Goal: Task Accomplishment & Management: Manage account settings

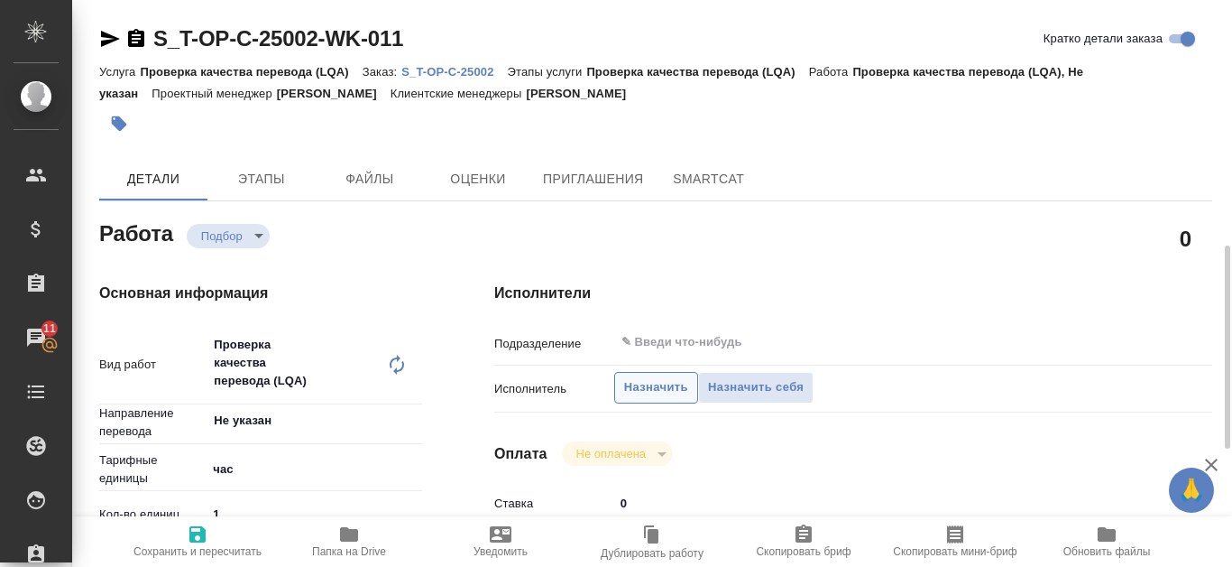
scroll to position [180, 0]
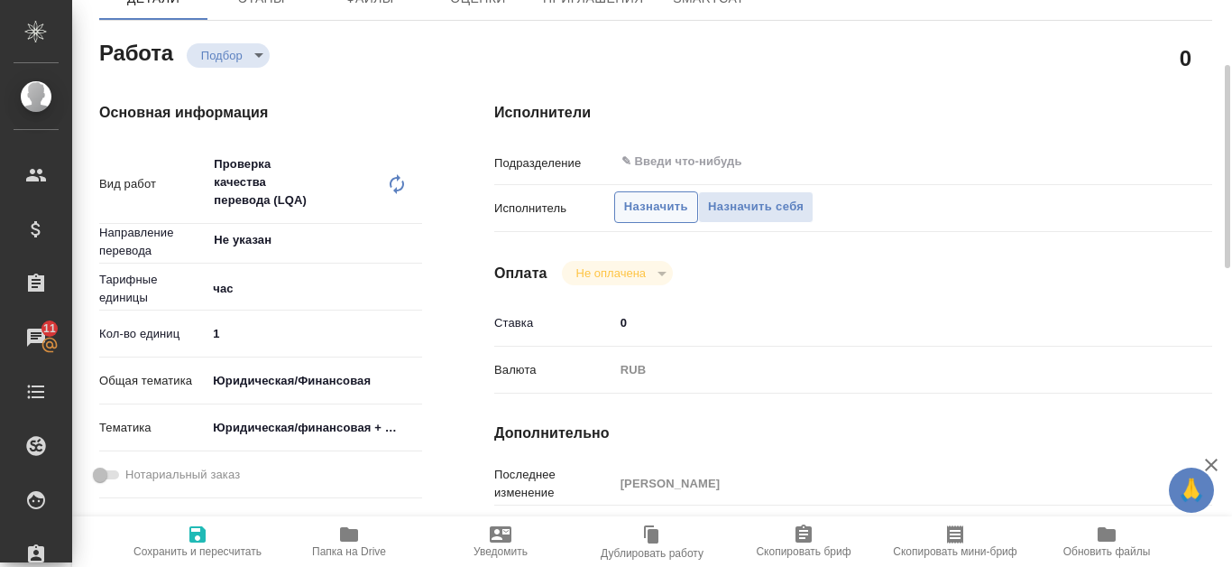
click at [660, 203] on span "Назначить" at bounding box center [656, 207] width 64 height 21
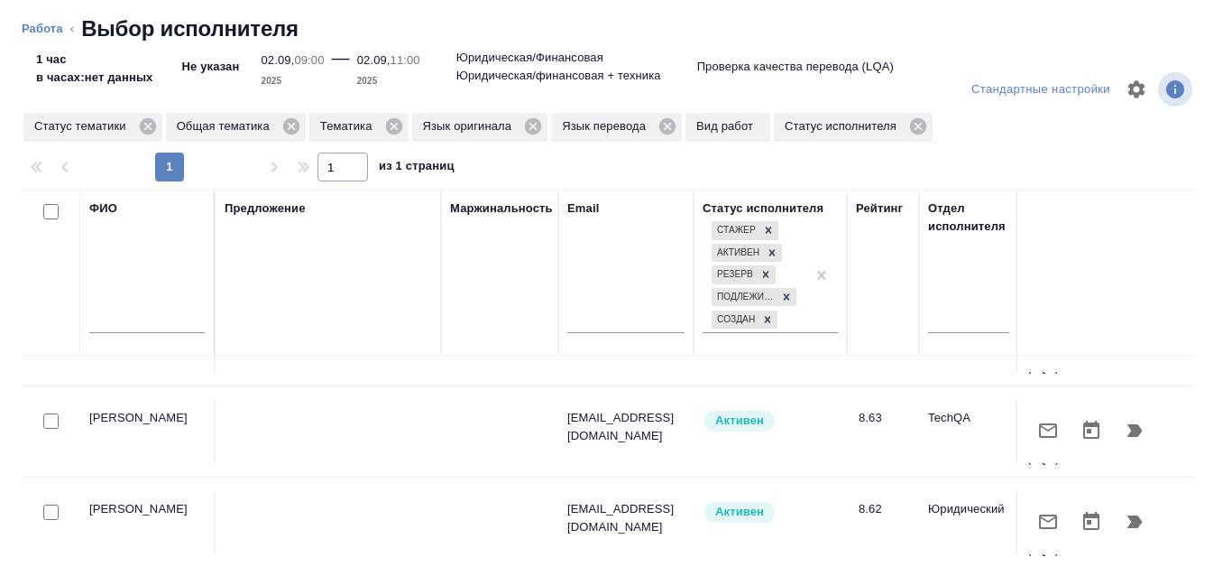
scroll to position [0, 0]
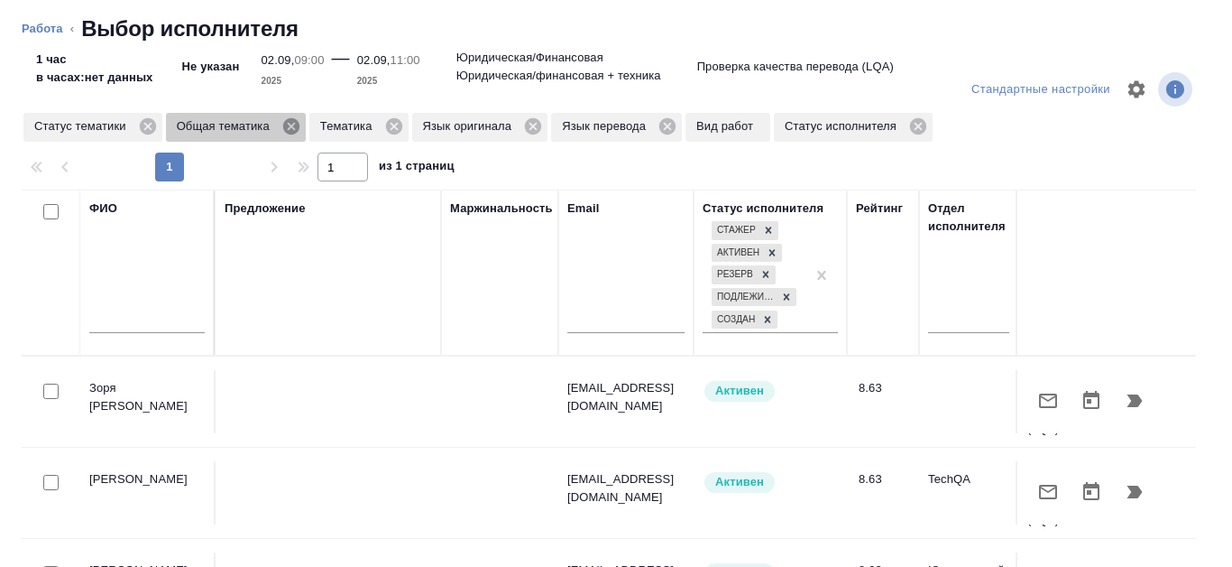
click at [290, 126] on icon at bounding box center [291, 126] width 16 height 16
click at [246, 128] on icon at bounding box center [250, 126] width 16 height 16
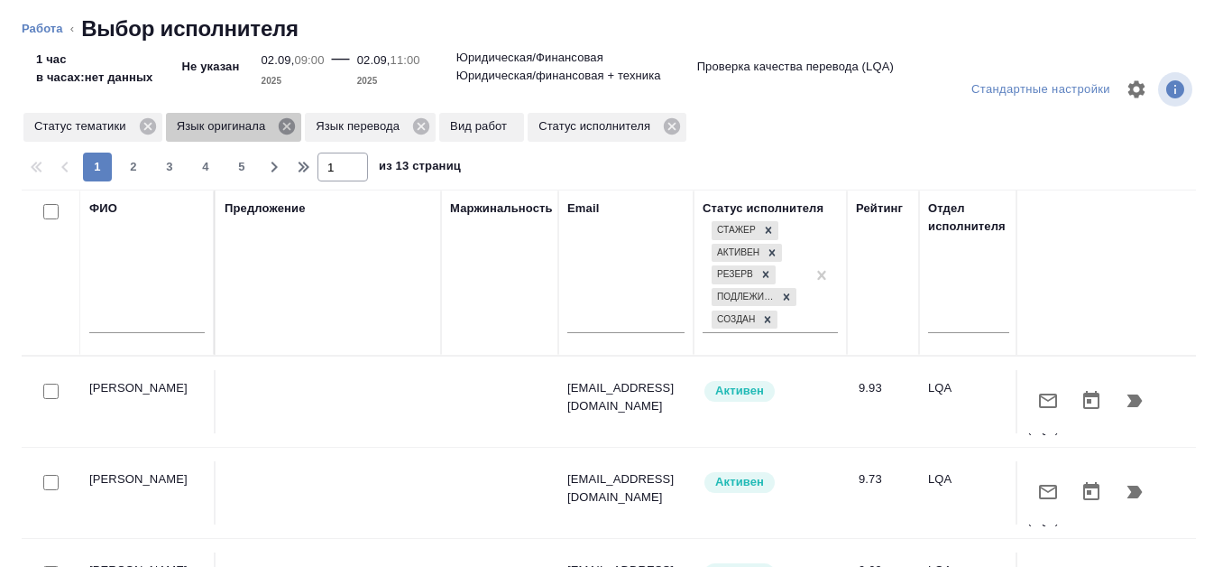
click at [288, 125] on icon at bounding box center [287, 126] width 20 height 20
click at [289, 132] on icon at bounding box center [282, 126] width 20 height 20
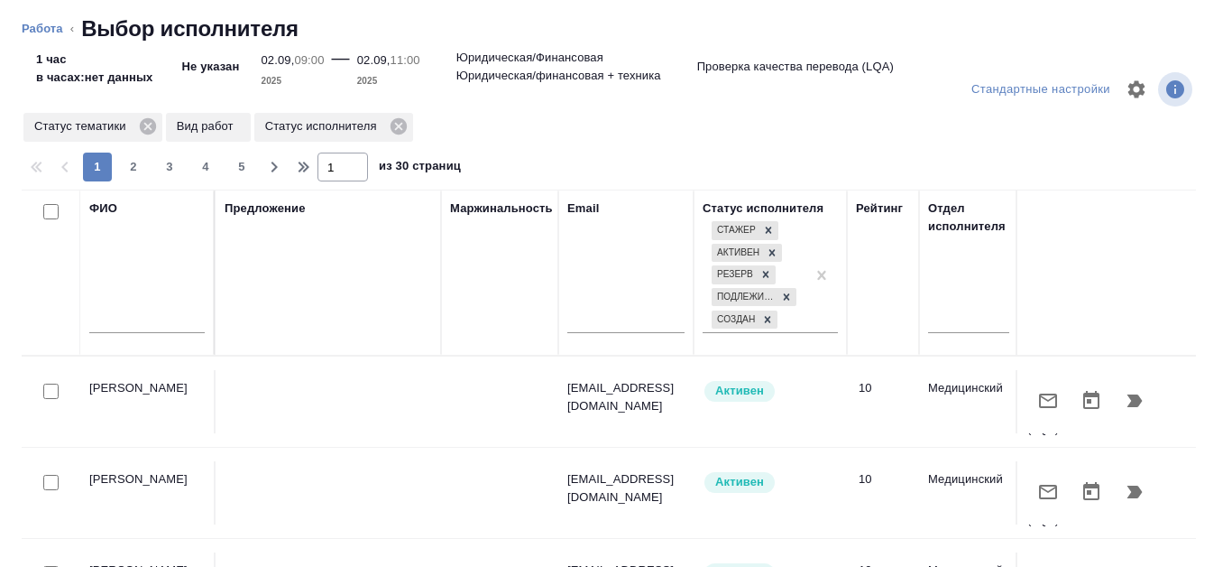
click at [115, 318] on input "text" at bounding box center [146, 321] width 115 height 23
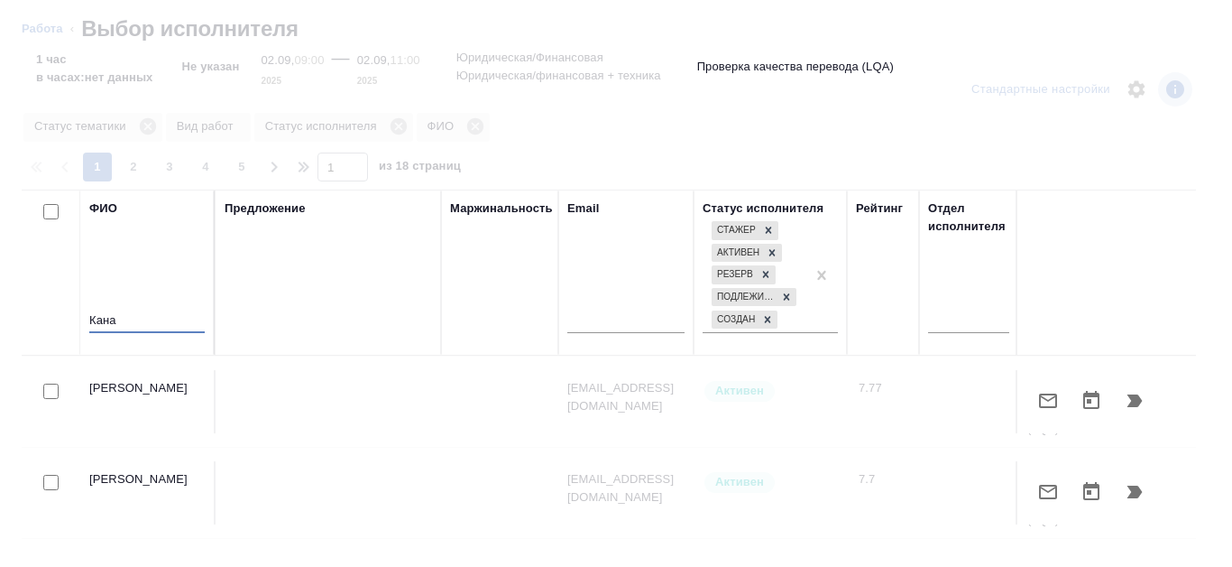
type input "Кана"
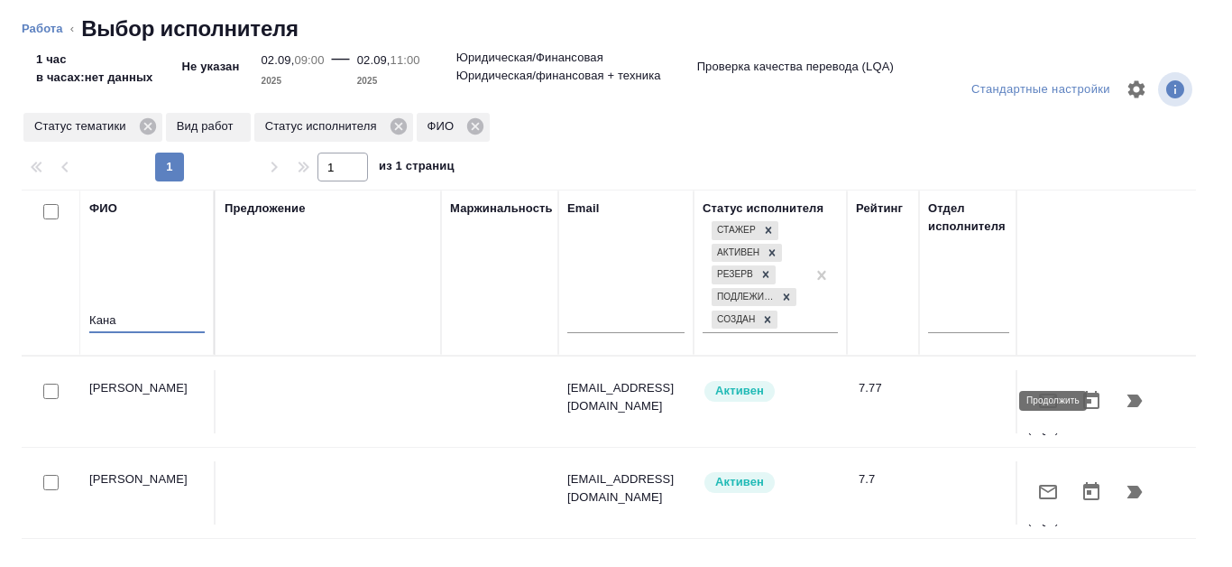
click at [1123, 389] on button "button" at bounding box center [1134, 400] width 43 height 43
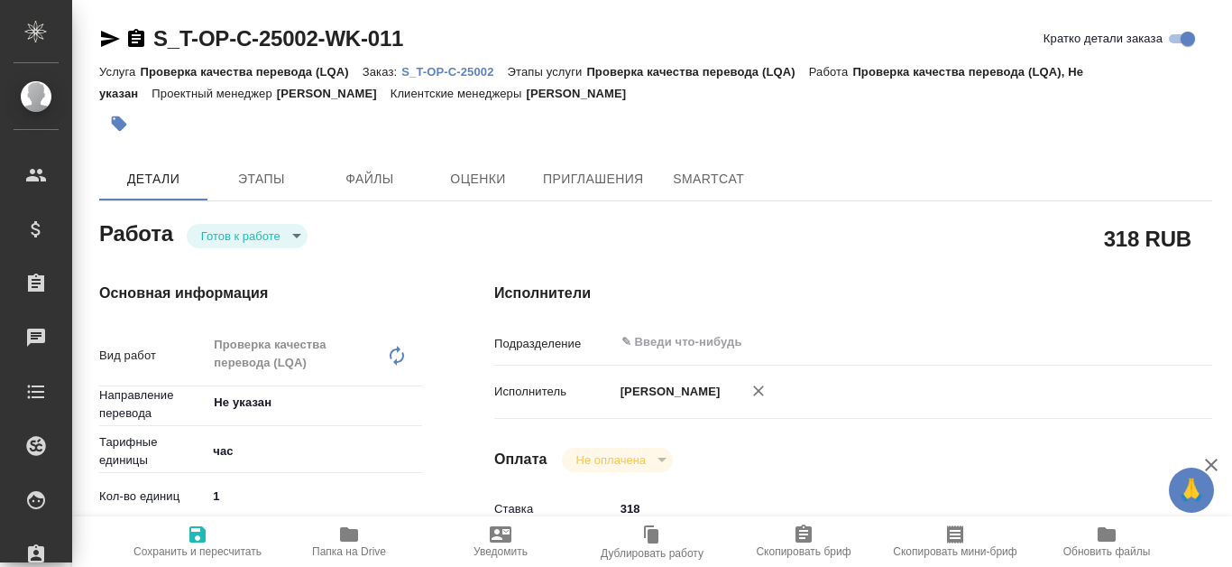
type textarea "x"
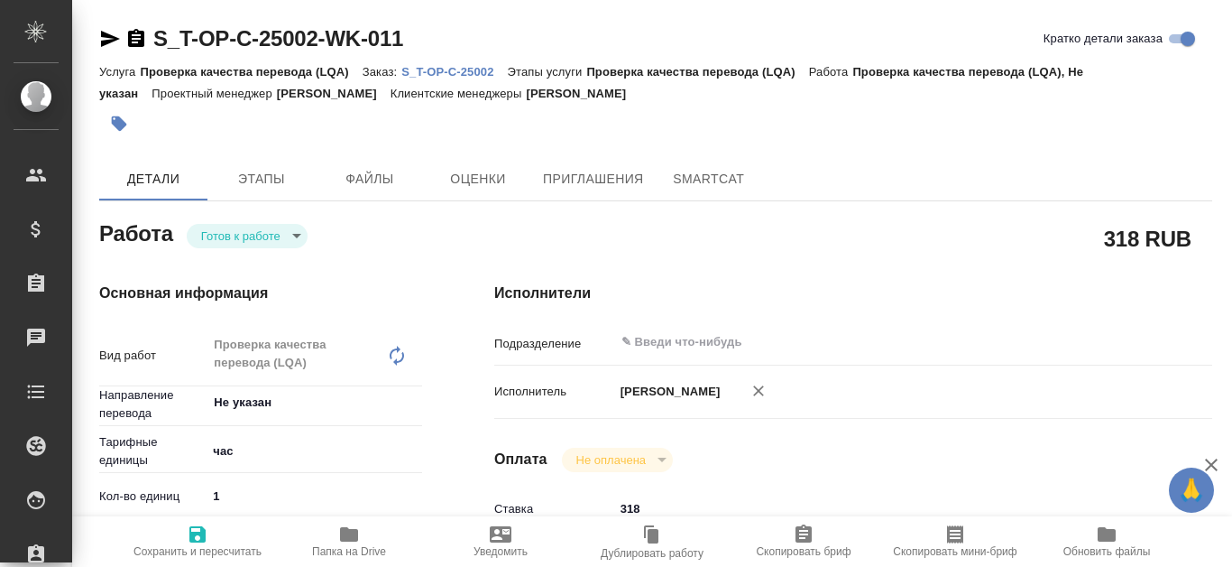
type textarea "x"
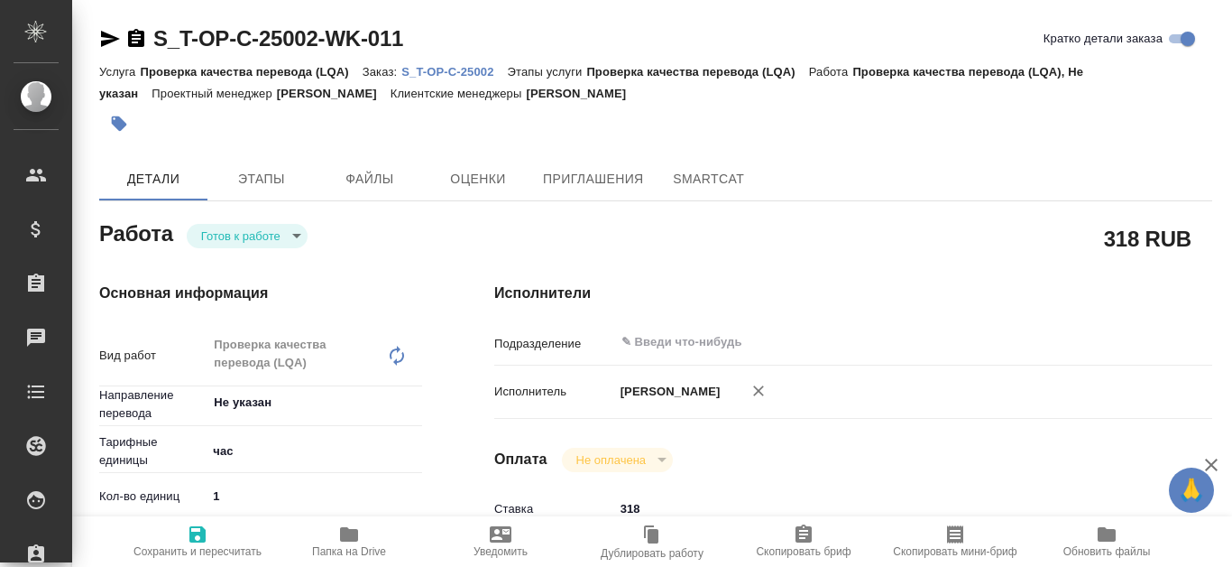
type textarea "x"
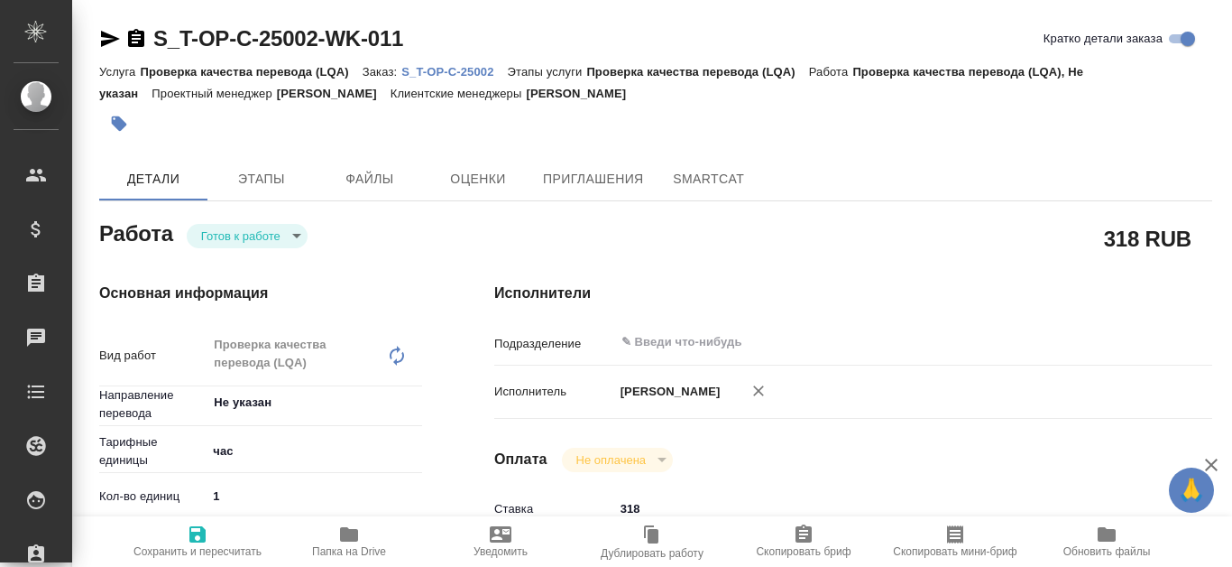
type textarea "x"
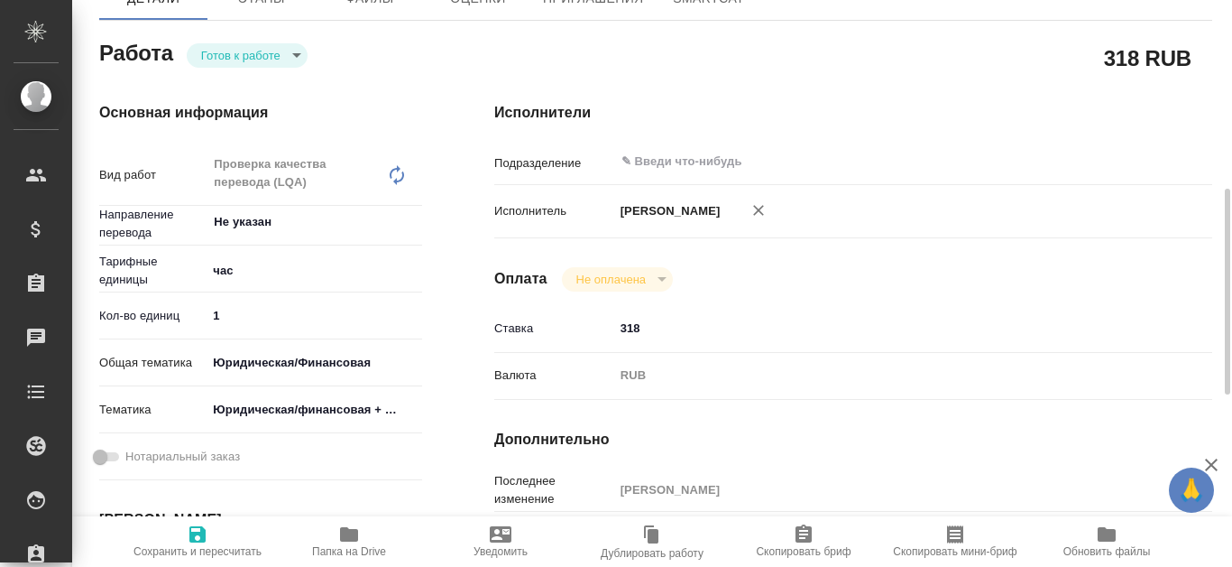
scroll to position [271, 0]
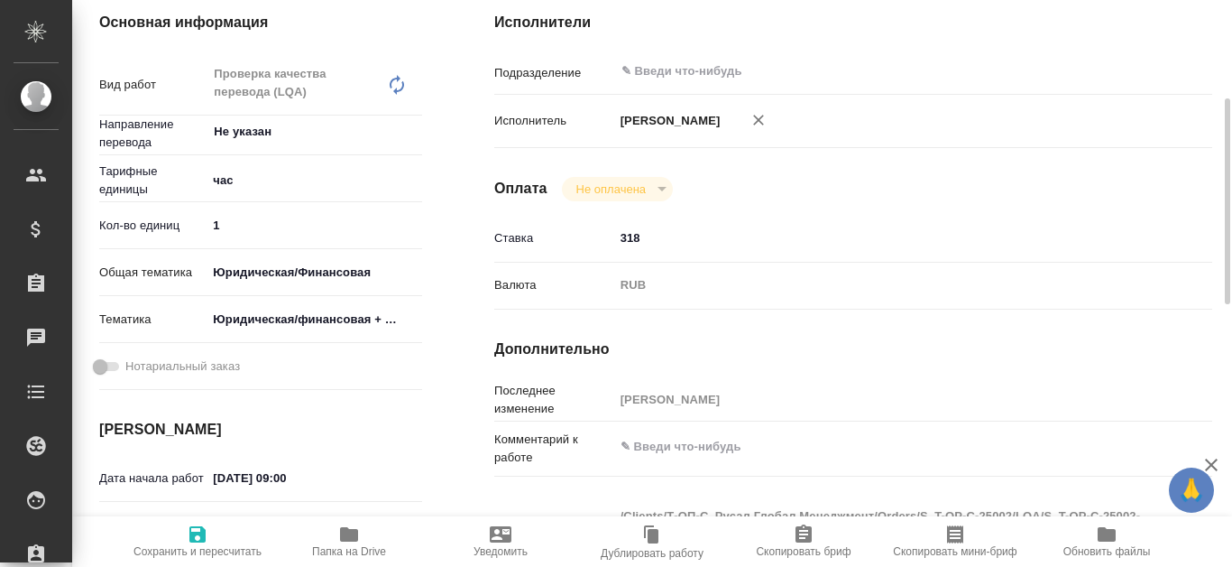
type textarea "x"
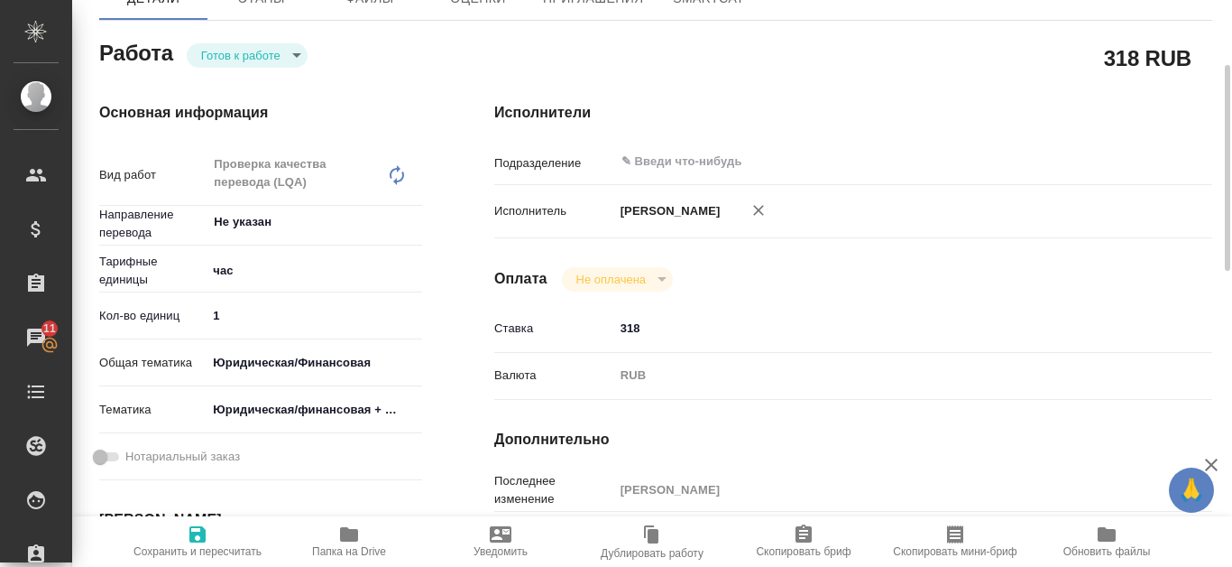
scroll to position [0, 0]
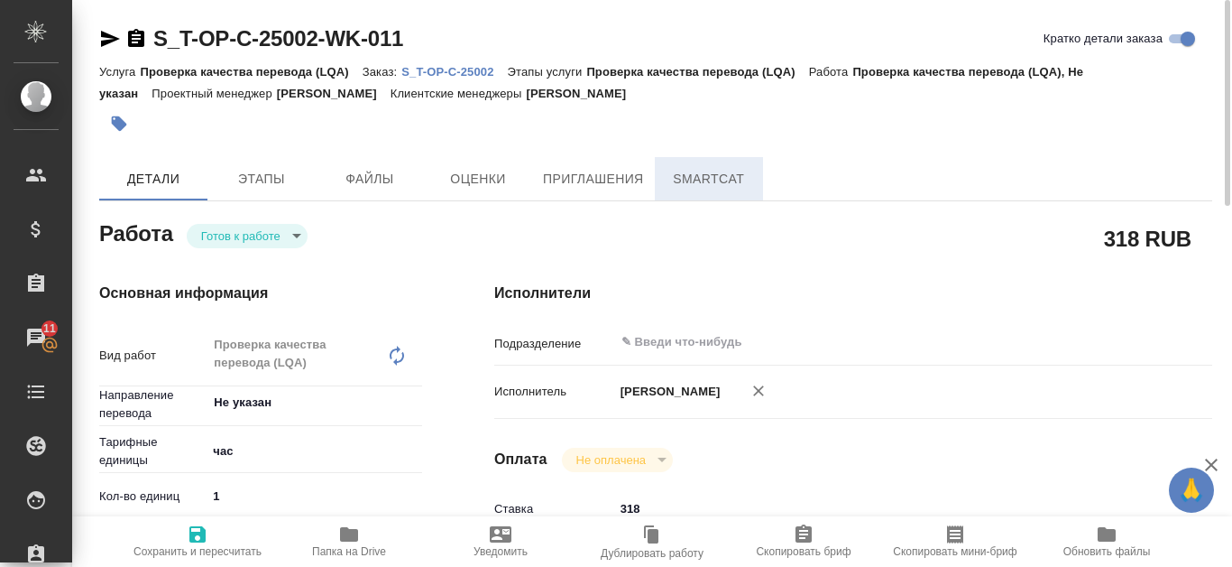
click at [709, 178] on span "SmartCat" at bounding box center [709, 179] width 87 height 23
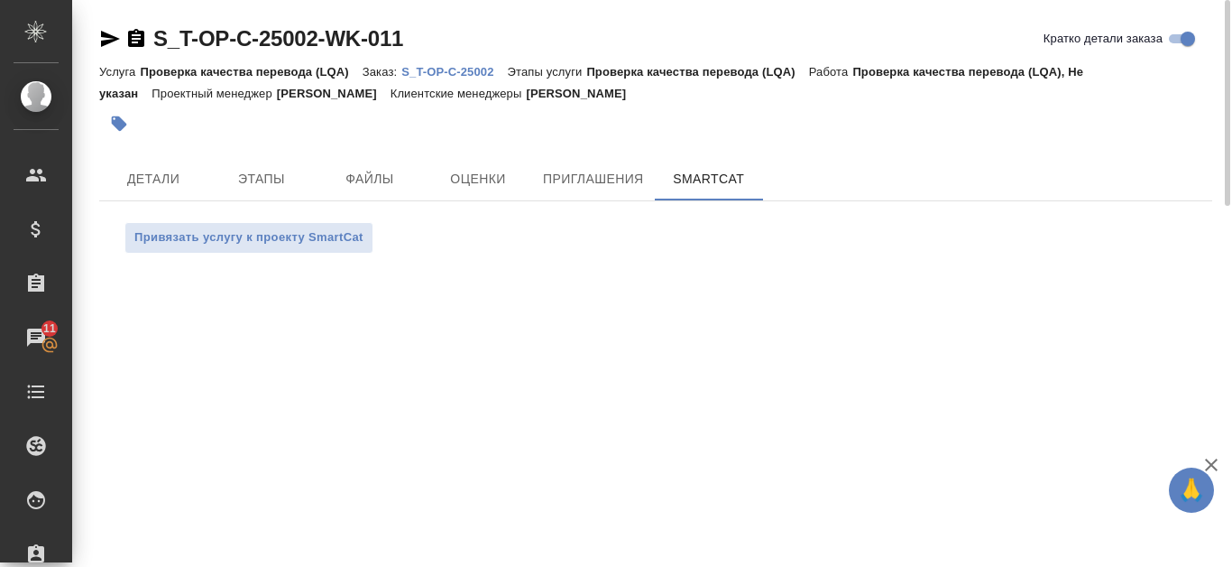
click at [483, 68] on p "S_T-OP-C-25002" at bounding box center [455, 72] width 106 height 14
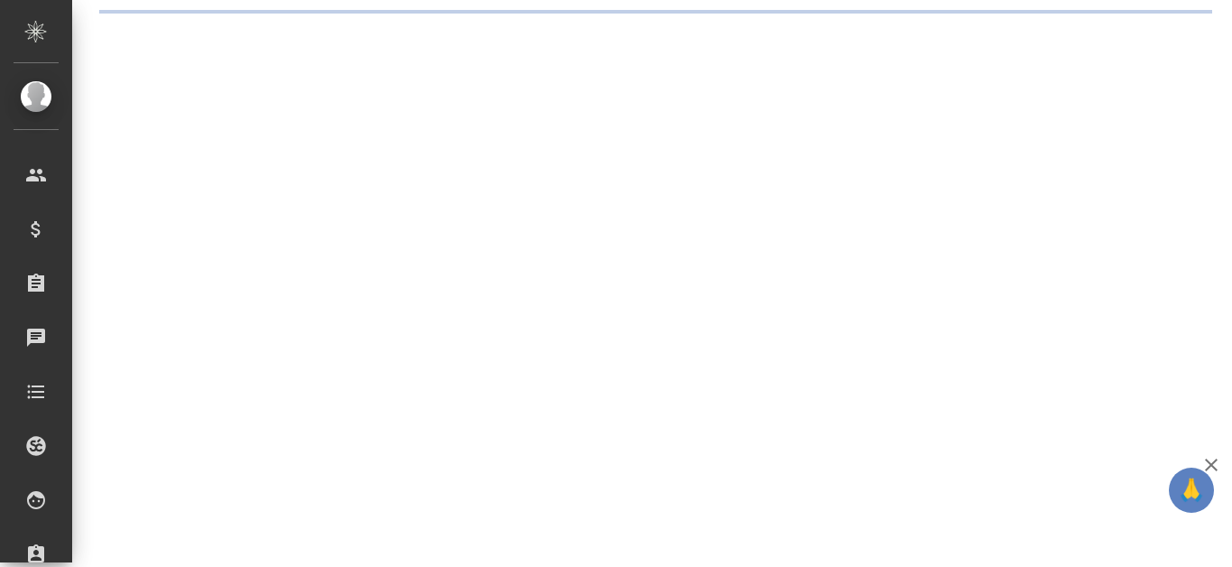
select select "RU"
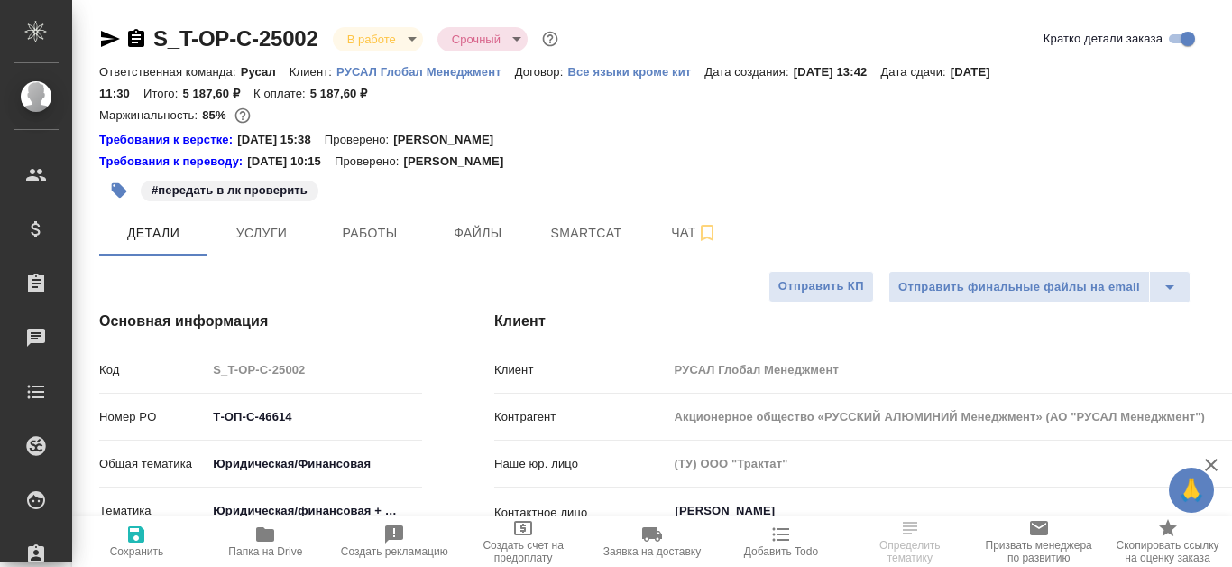
type textarea "x"
type input "[PERSON_NAME]"
click at [612, 224] on span "Smartcat" at bounding box center [586, 233] width 87 height 23
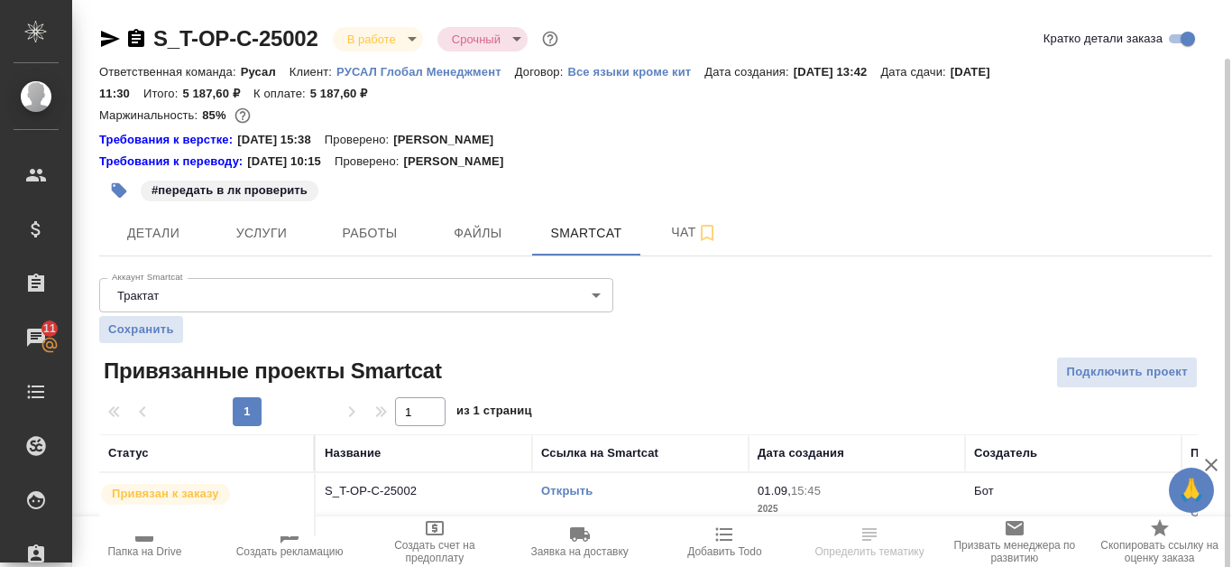
scroll to position [30, 0]
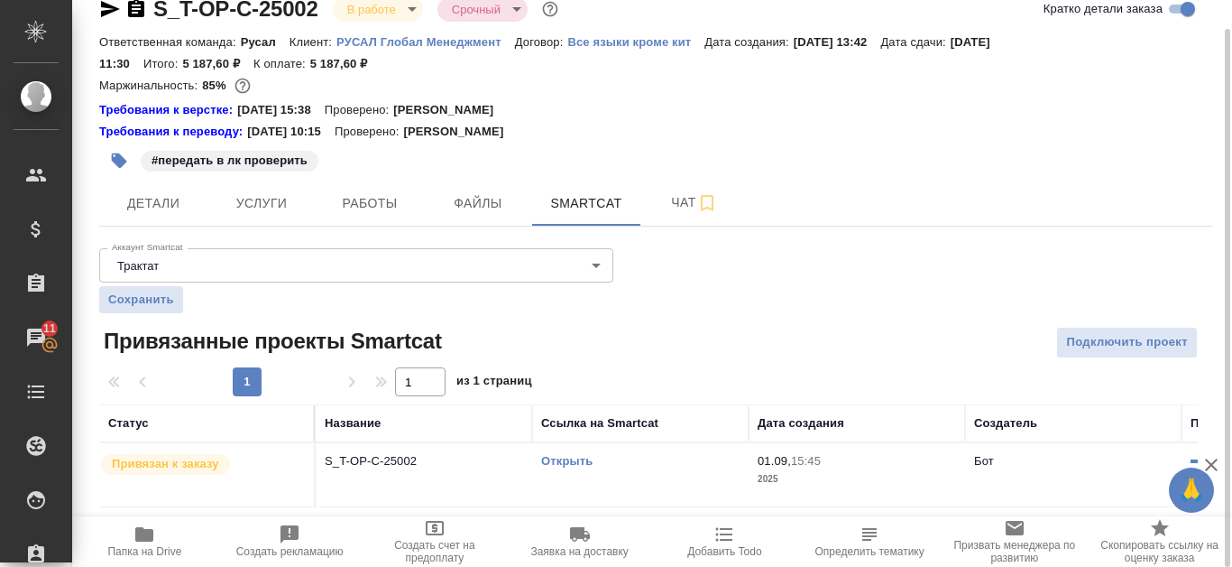
click at [568, 454] on link "Открыть" at bounding box center [566, 461] width 51 height 14
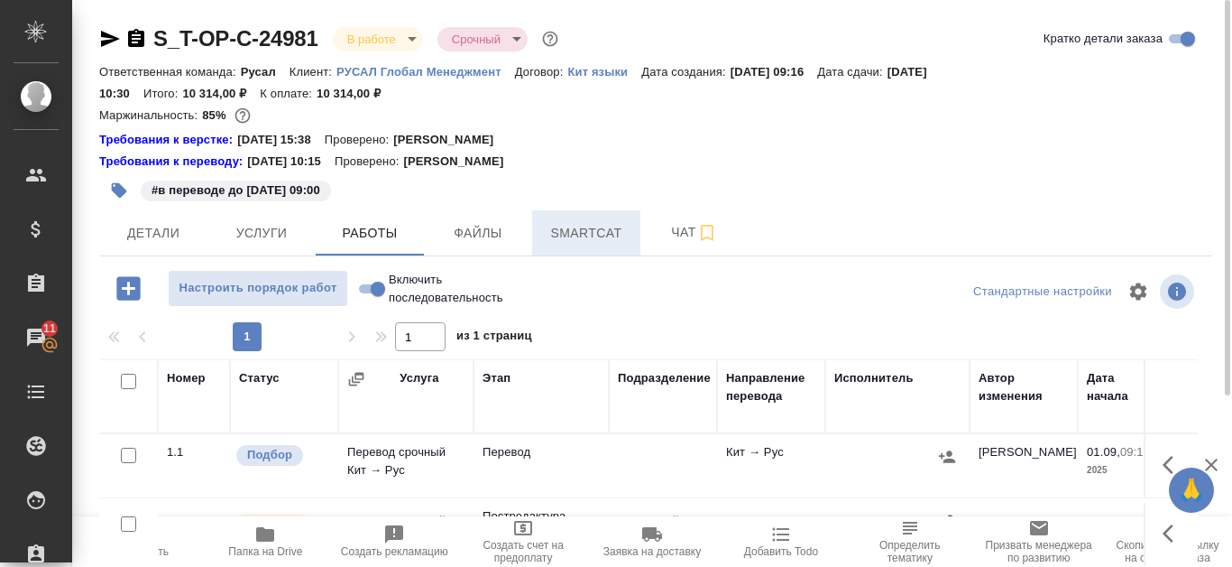
click at [592, 241] on span "Smartcat" at bounding box center [586, 233] width 87 height 23
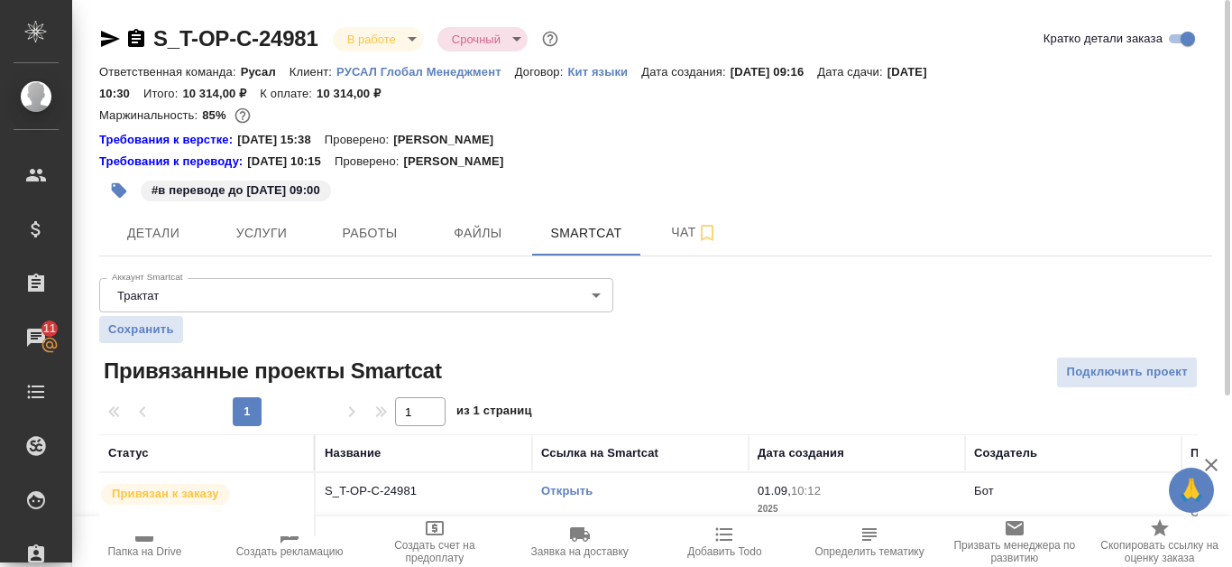
click at [586, 485] on link "Открыть" at bounding box center [566, 491] width 51 height 14
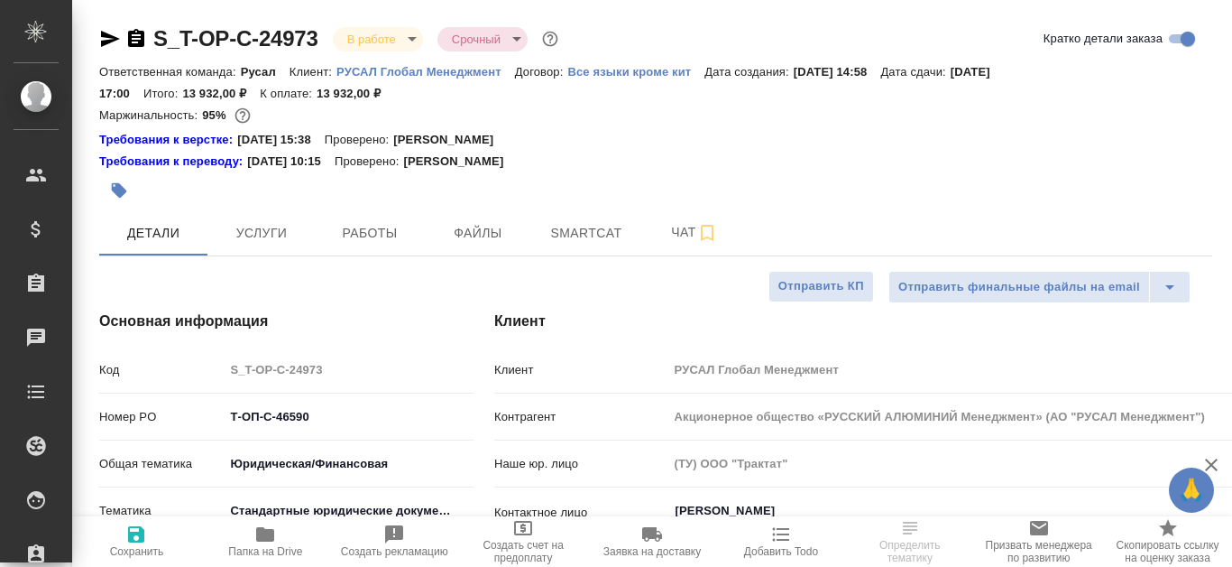
select select "RU"
type textarea "x"
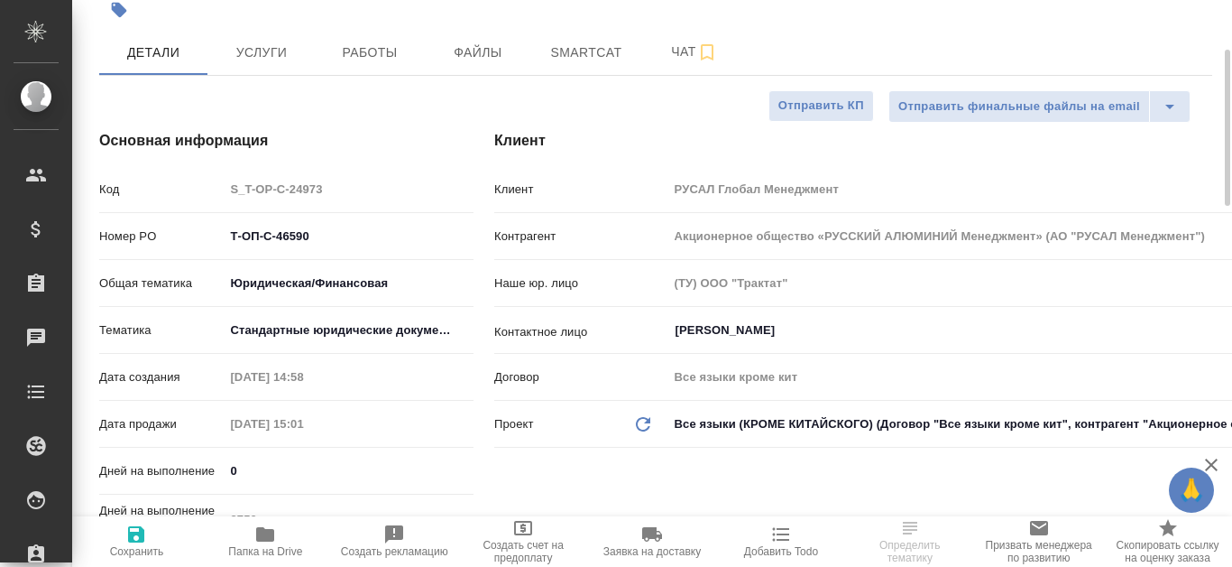
scroll to position [271, 0]
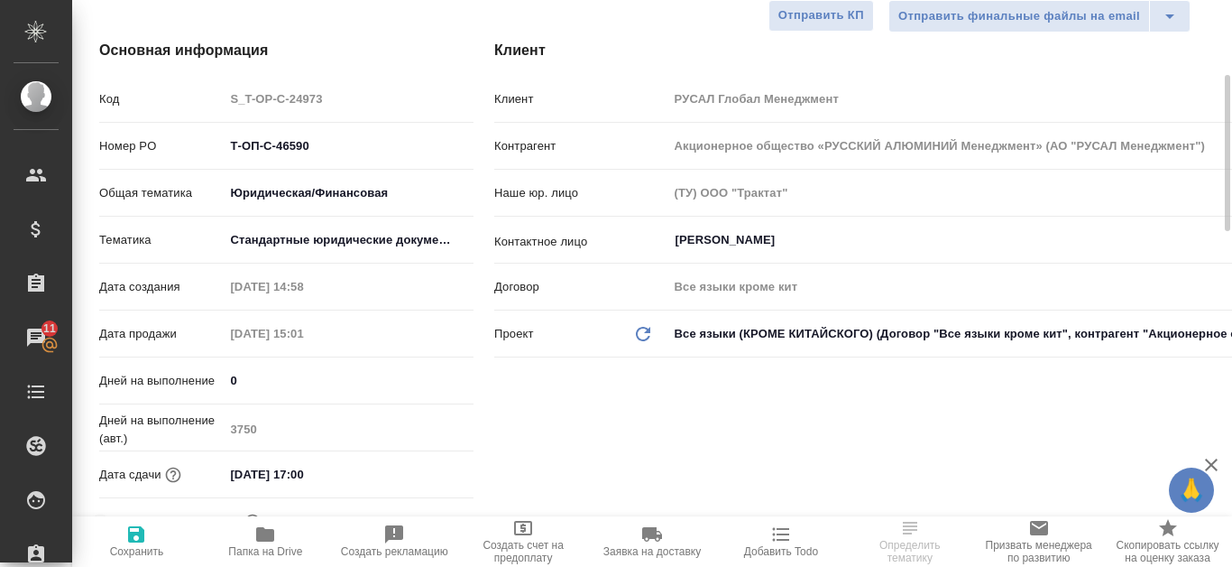
type textarea "x"
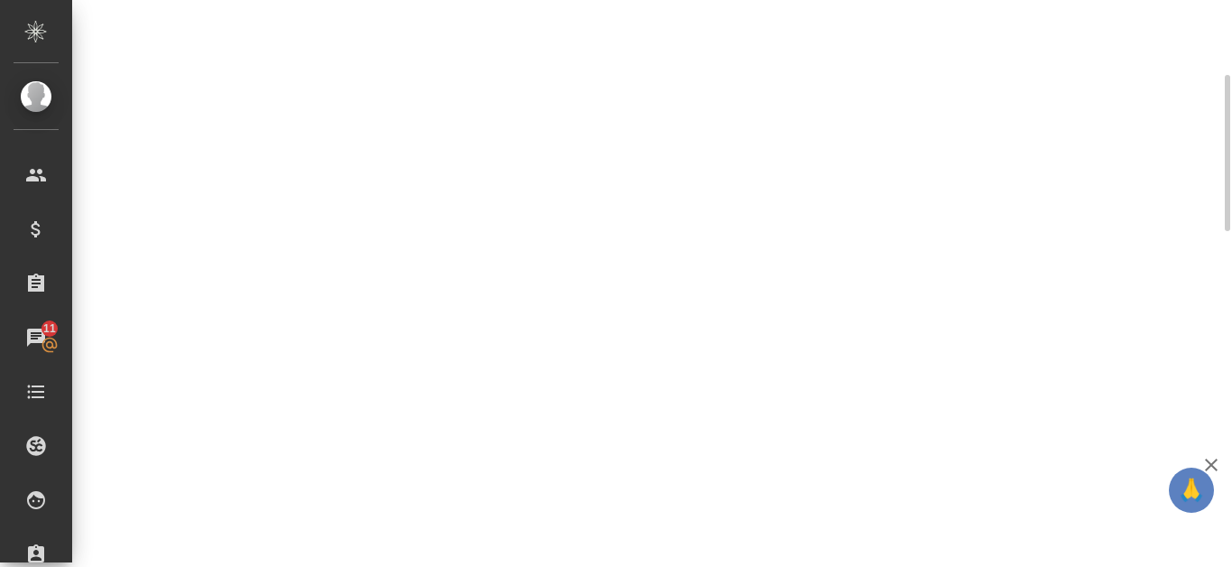
select select "RU"
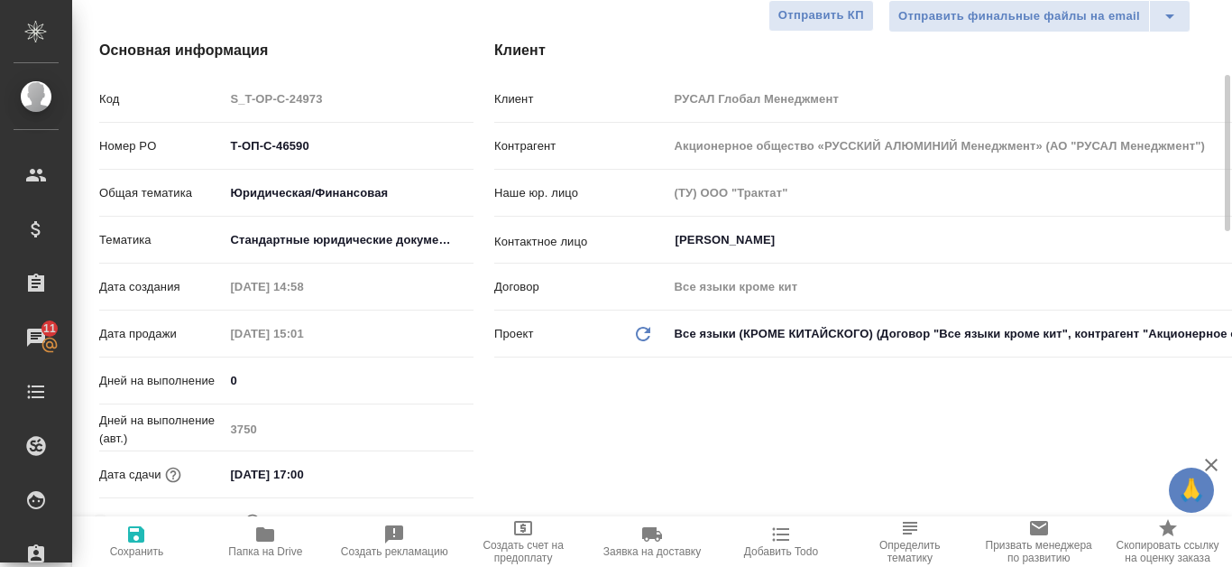
type textarea "x"
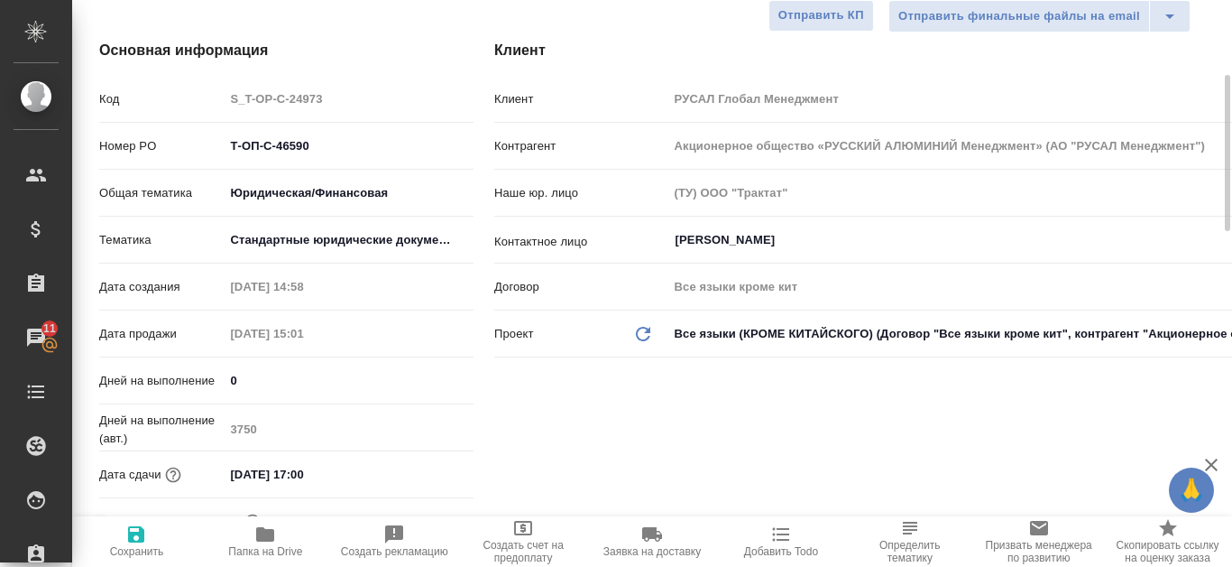
type textarea "x"
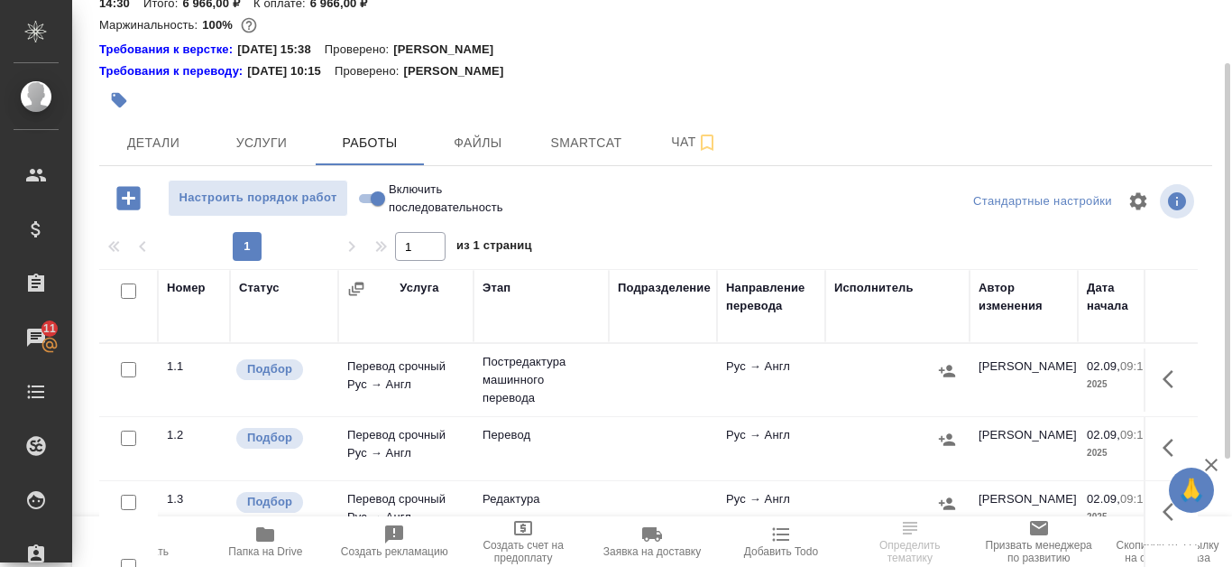
scroll to position [180, 0]
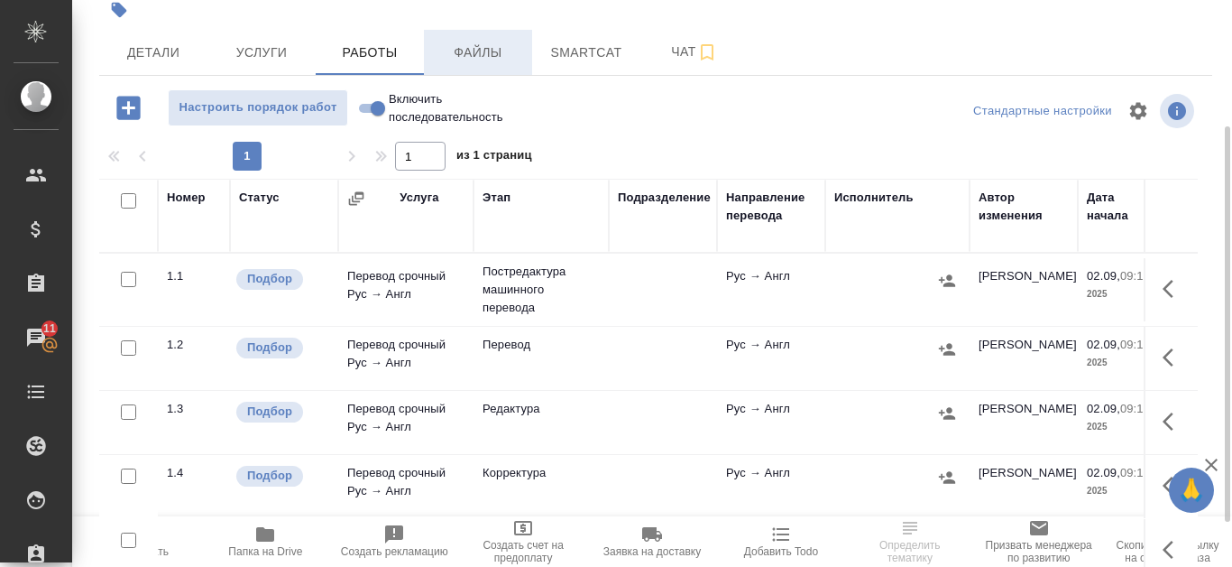
click at [486, 51] on span "Файлы" at bounding box center [478, 53] width 87 height 23
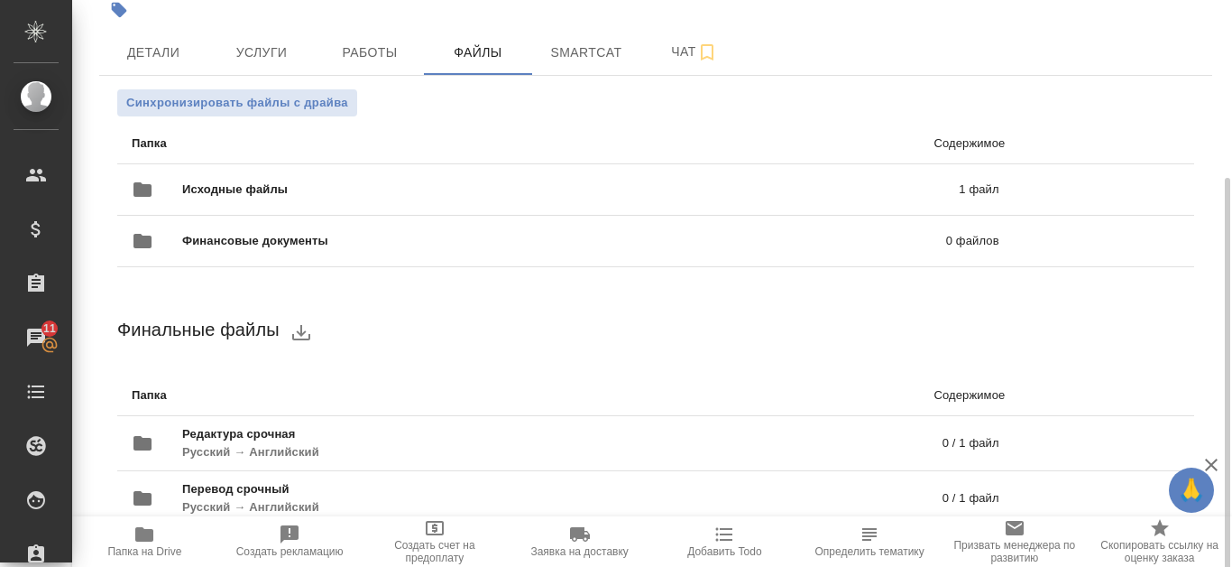
scroll to position [207, 0]
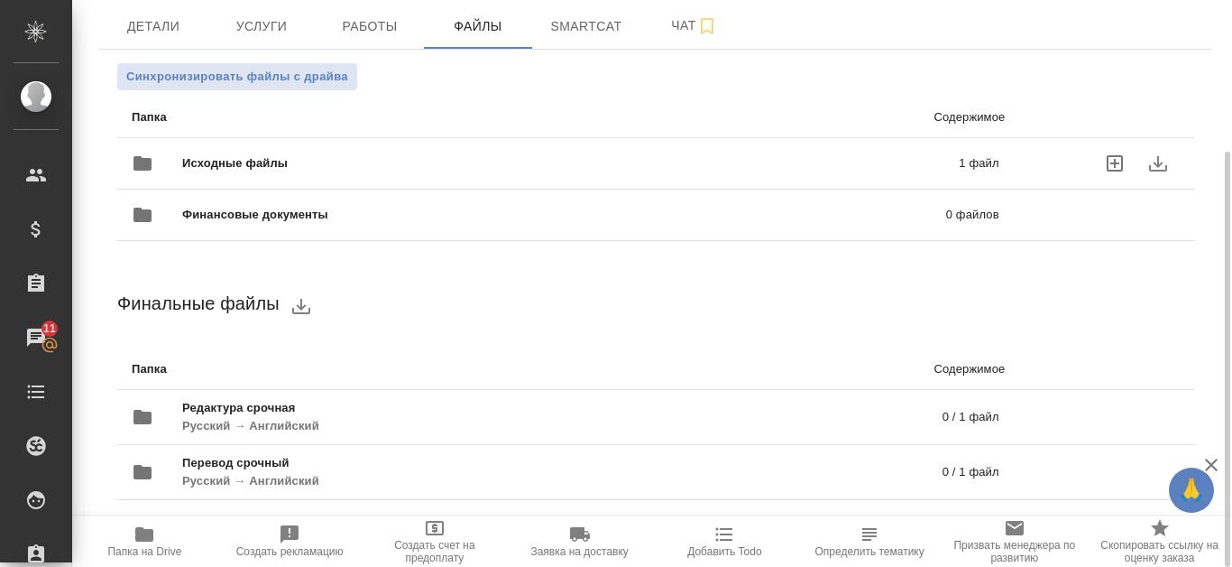
click at [774, 161] on p "1 файл" at bounding box center [810, 163] width 375 height 18
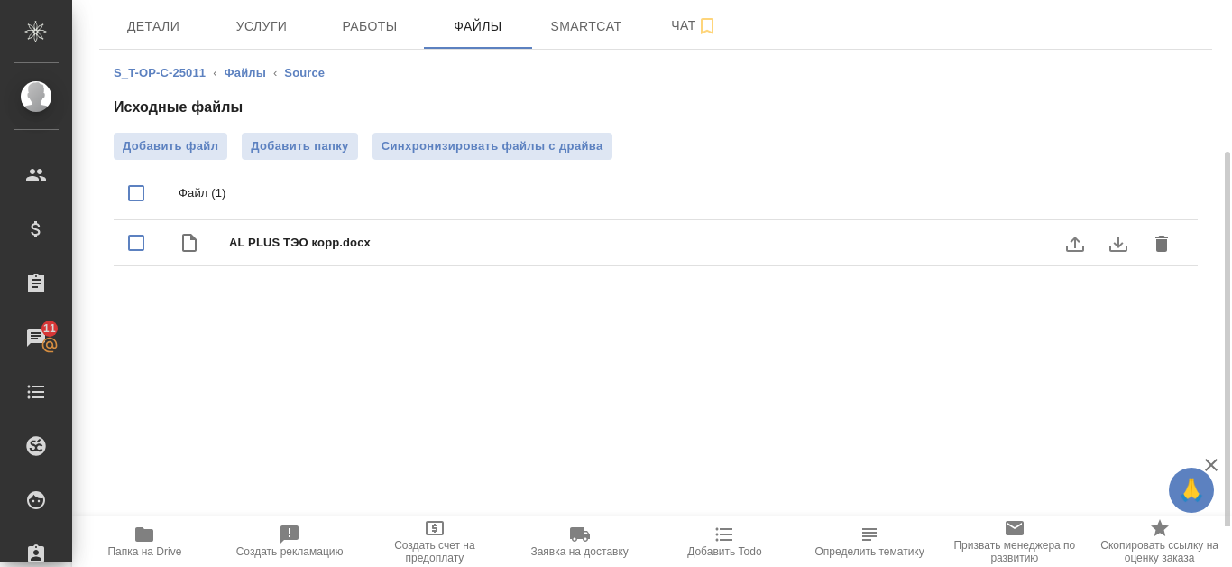
click at [1116, 242] on icon "download" at bounding box center [1119, 244] width 22 height 22
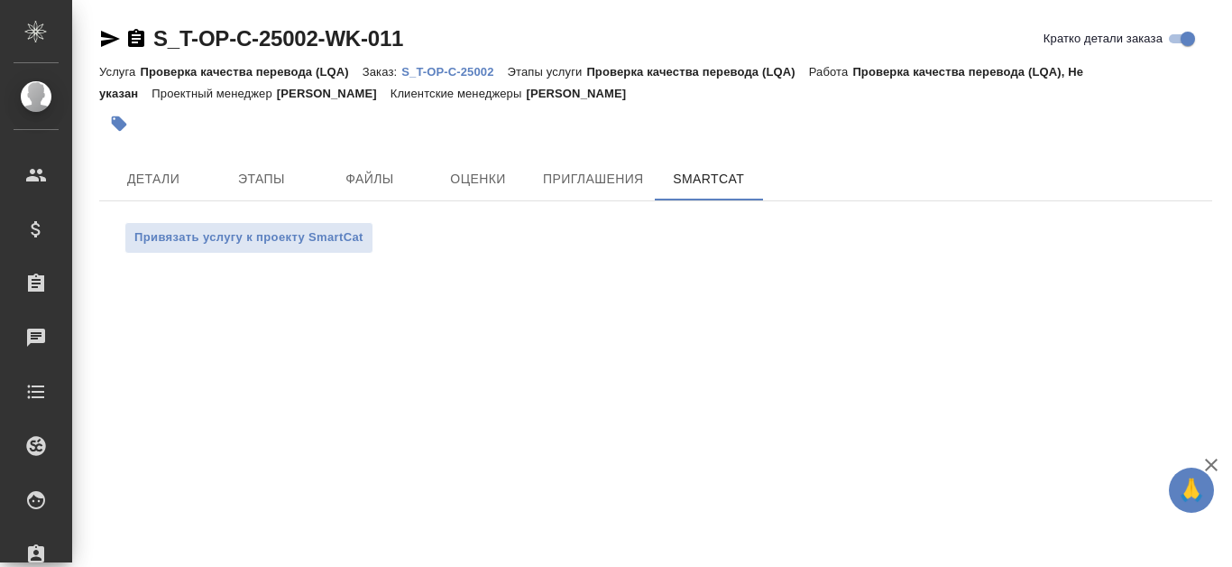
click at [486, 66] on p "S_T-OP-C-25002" at bounding box center [455, 72] width 106 height 14
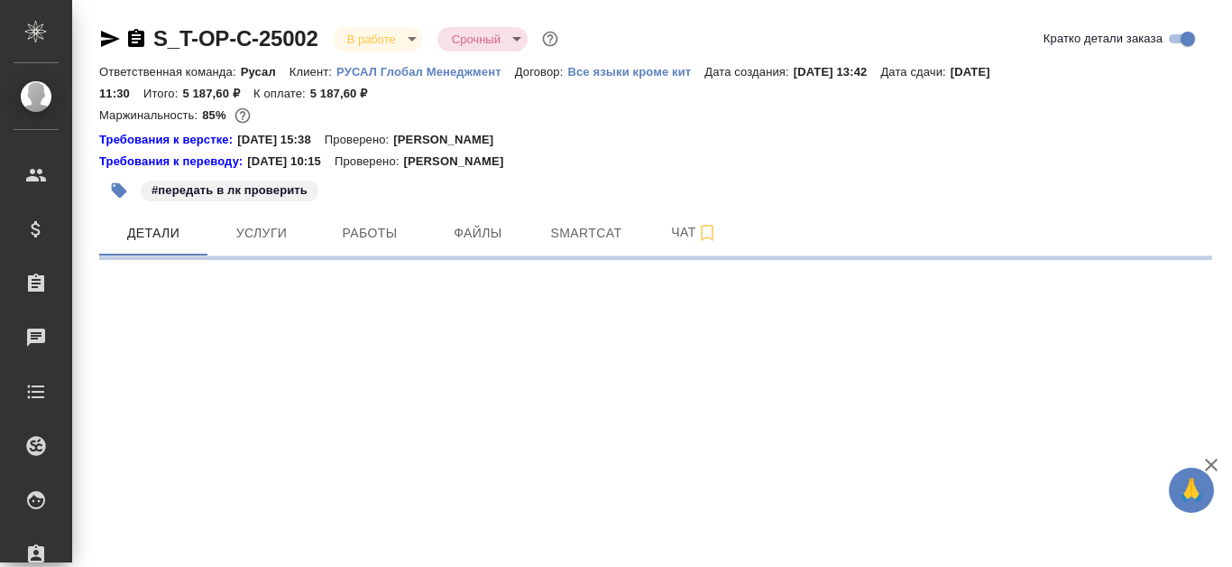
select select "RU"
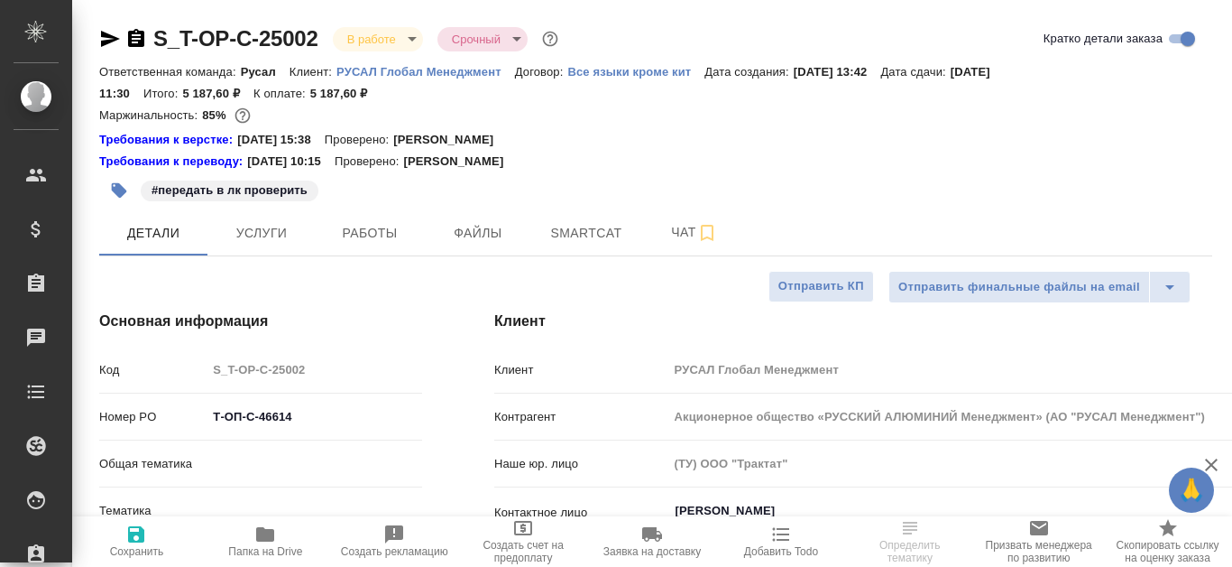
type textarea "x"
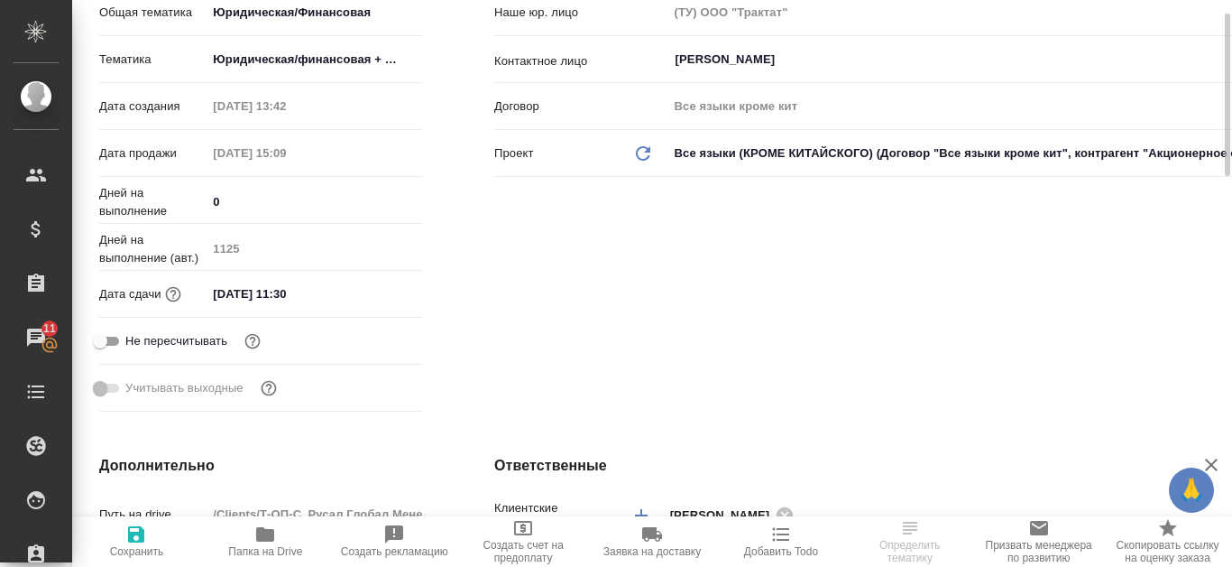
scroll to position [90, 0]
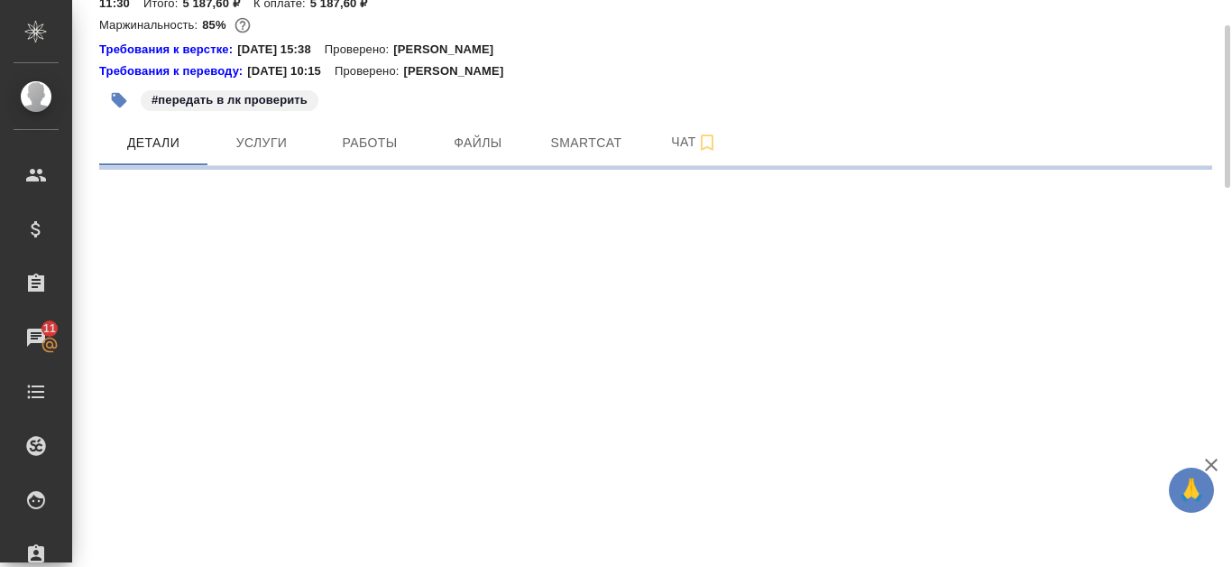
select select "RU"
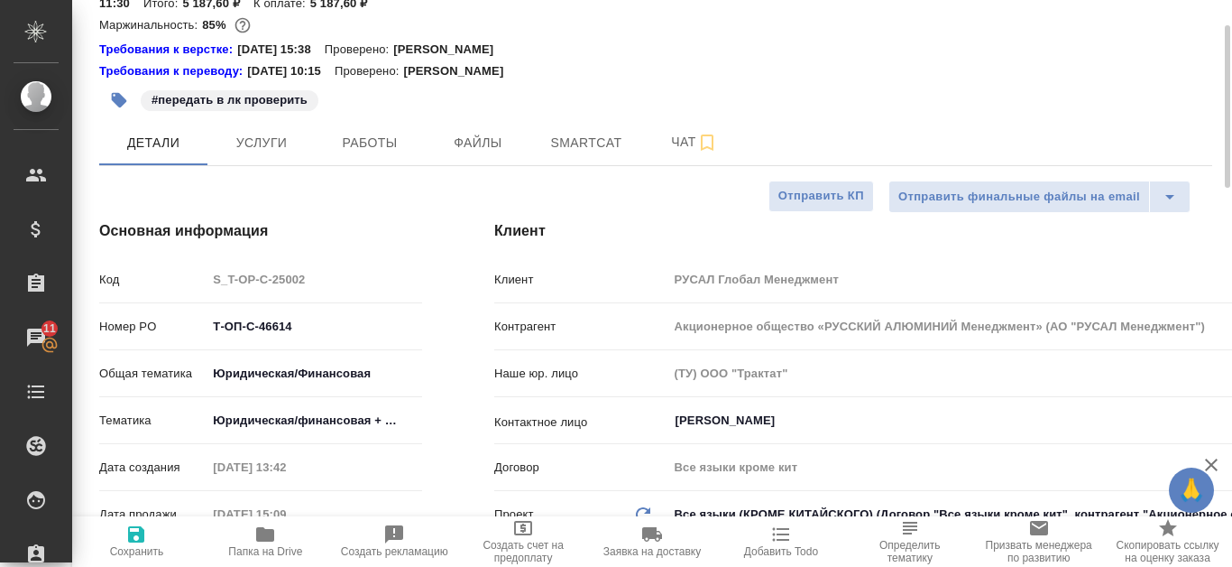
type textarea "x"
click at [378, 143] on span "Работы" at bounding box center [370, 143] width 87 height 23
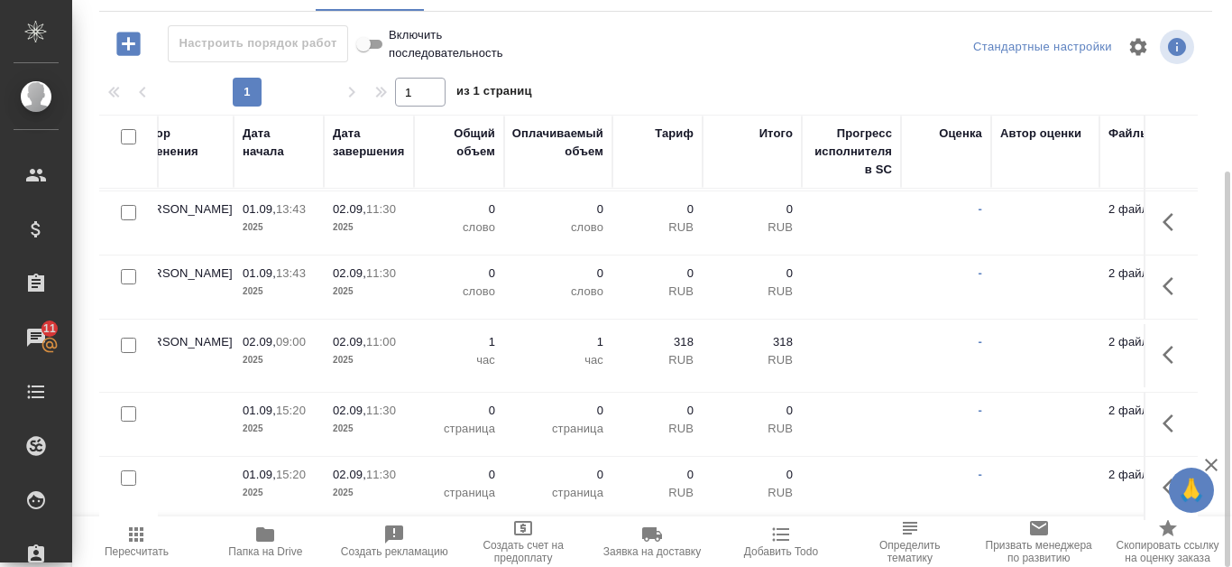
scroll to position [350, 850]
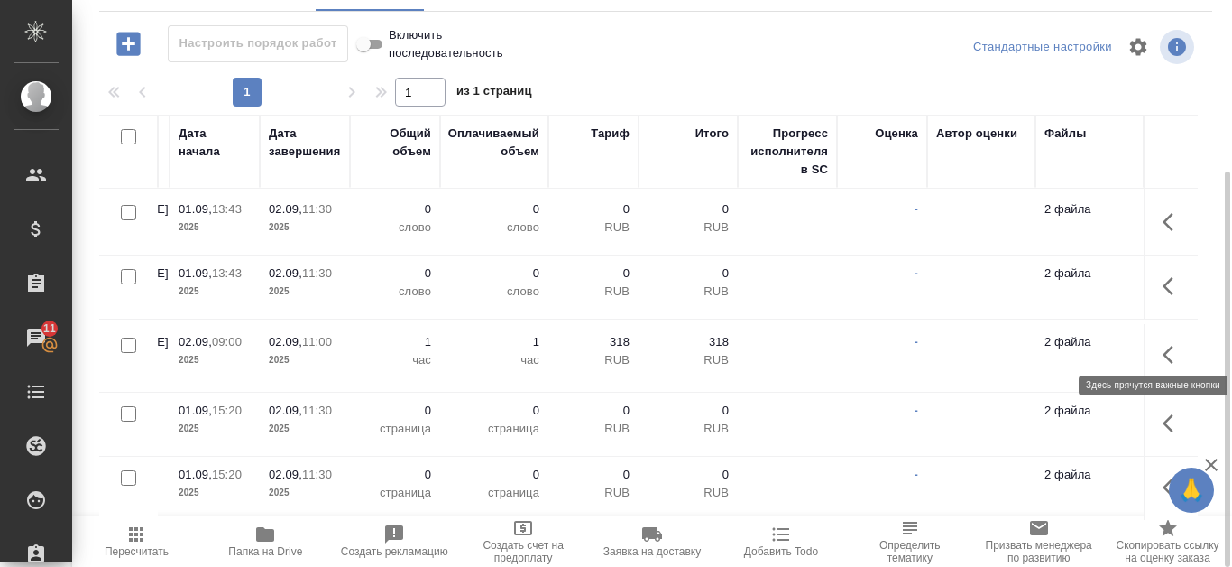
click at [1163, 346] on icon "button" at bounding box center [1168, 355] width 11 height 18
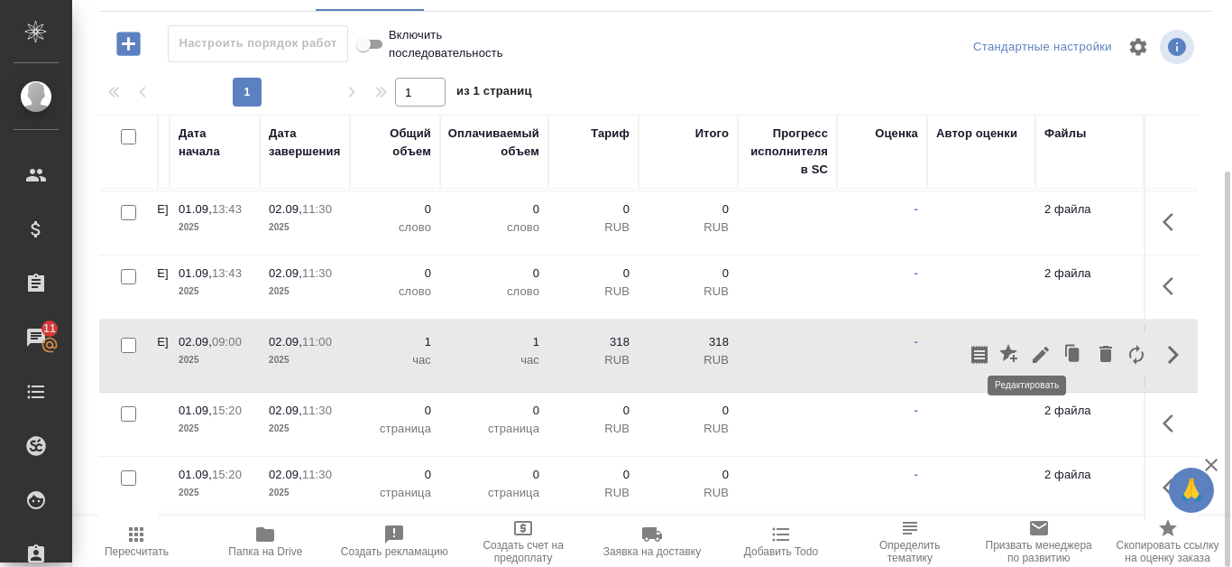
click at [1030, 344] on icon "button" at bounding box center [1041, 355] width 22 height 22
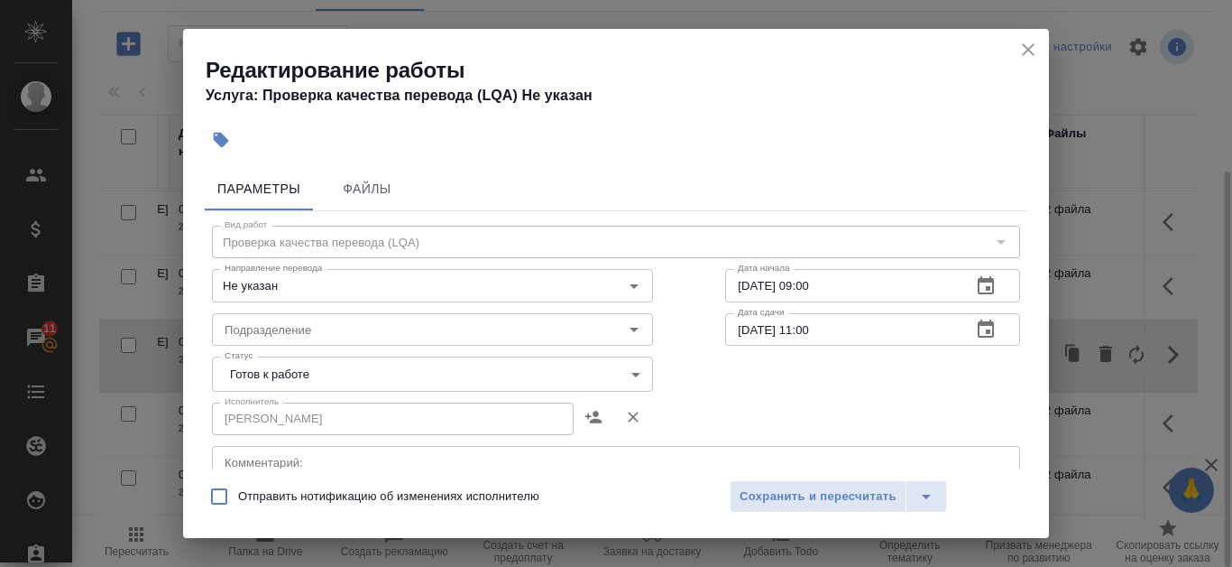
click at [975, 328] on icon "button" at bounding box center [986, 329] width 22 height 22
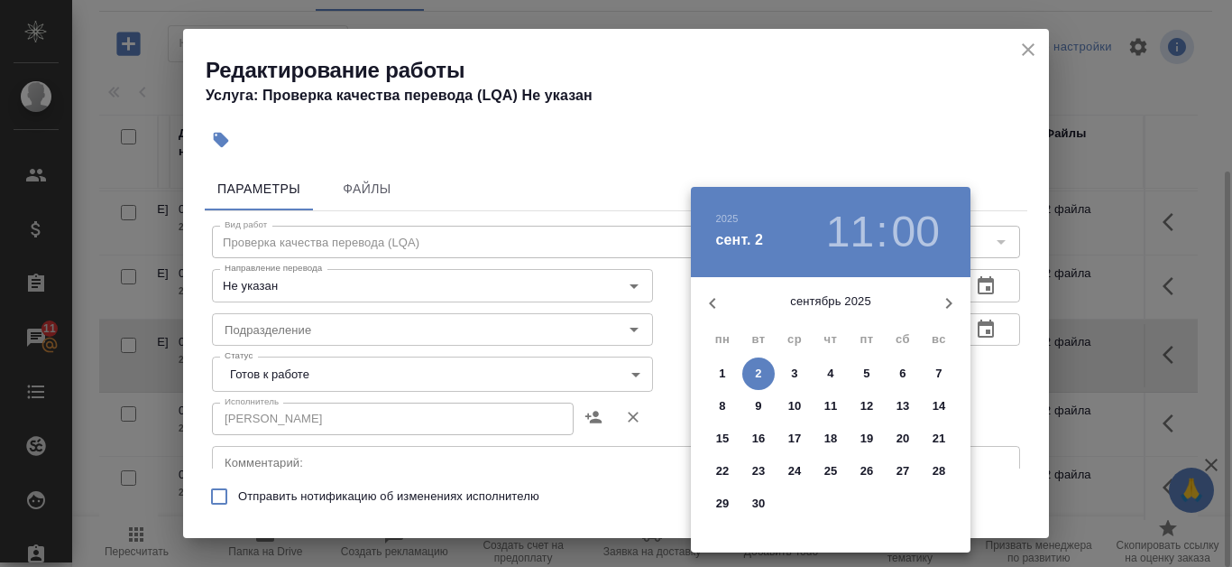
click at [859, 234] on h3 "11" at bounding box center [850, 232] width 48 height 51
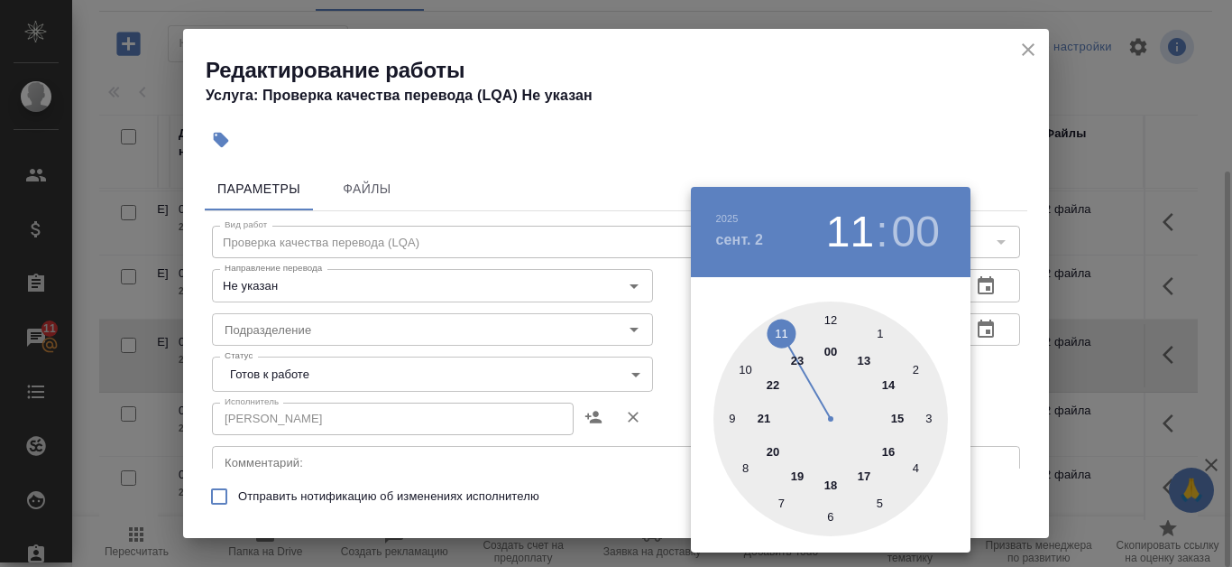
click at [743, 365] on div at bounding box center [831, 418] width 235 height 235
type input "02.09.2025 10:00"
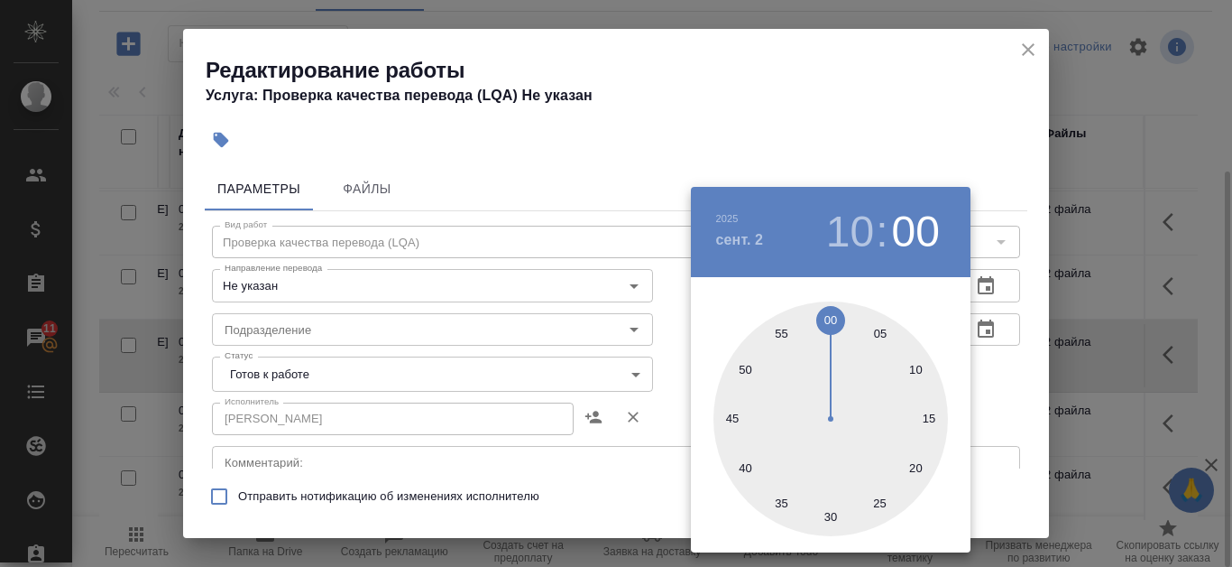
click at [669, 139] on div at bounding box center [616, 283] width 1232 height 567
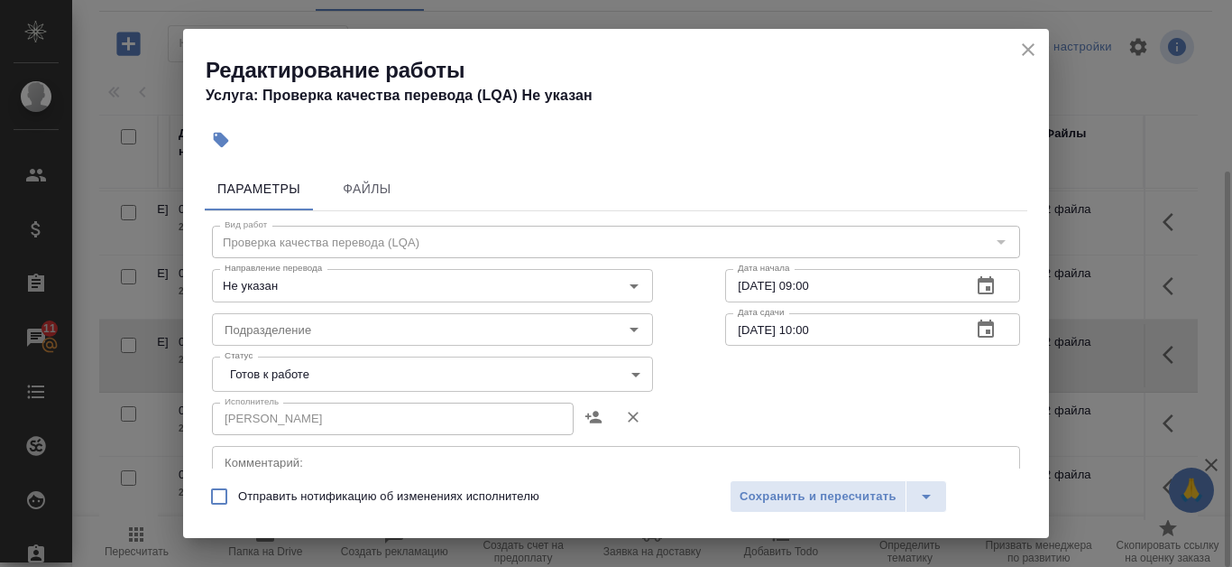
click at [623, 375] on body "🙏 .cls-1 fill:#fff; AWATERA Kanataeva Ekaterina Клиенты Спецификации Заказы 11 …" at bounding box center [616, 283] width 1232 height 567
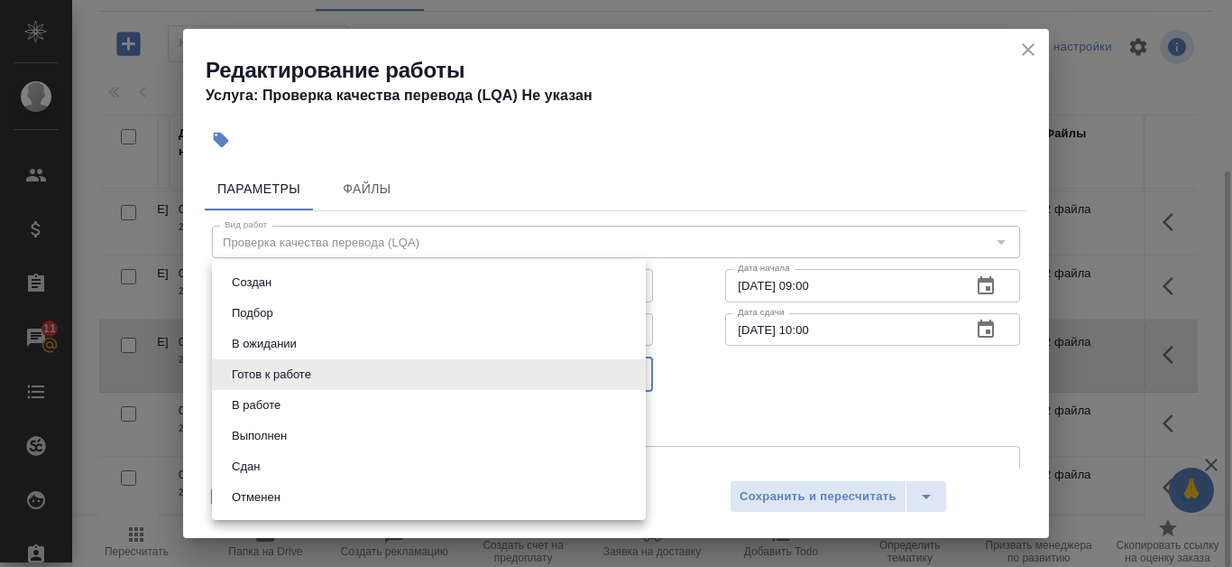
click at [283, 468] on li "Сдан" at bounding box center [429, 466] width 434 height 31
type input "closed"
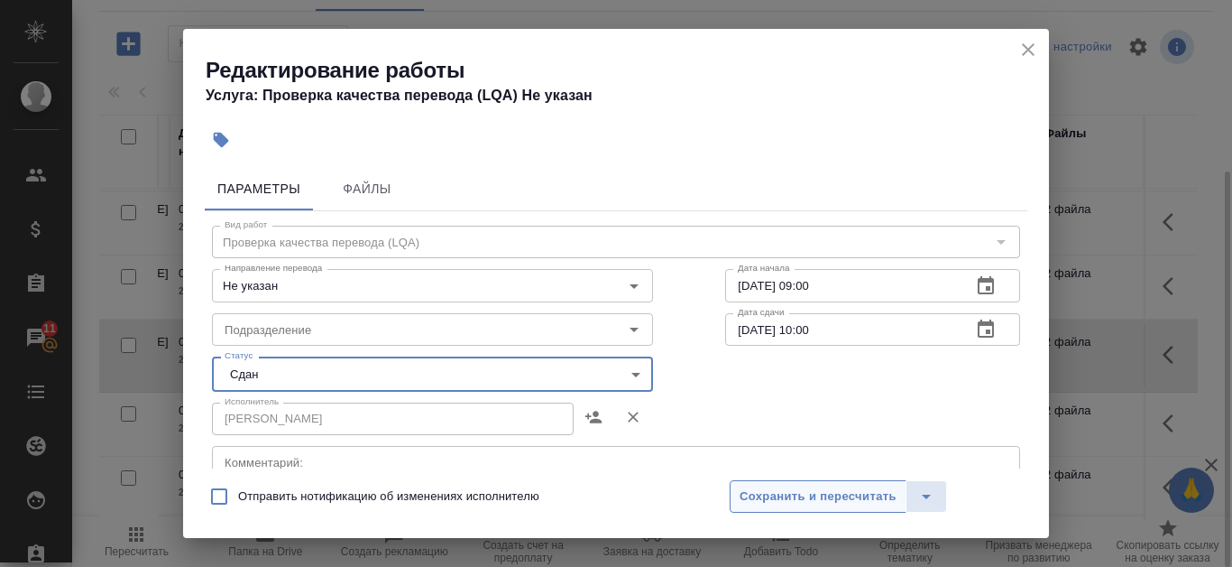
click at [868, 490] on span "Сохранить и пересчитать" at bounding box center [818, 496] width 157 height 21
